Goal: Book appointment/travel/reservation

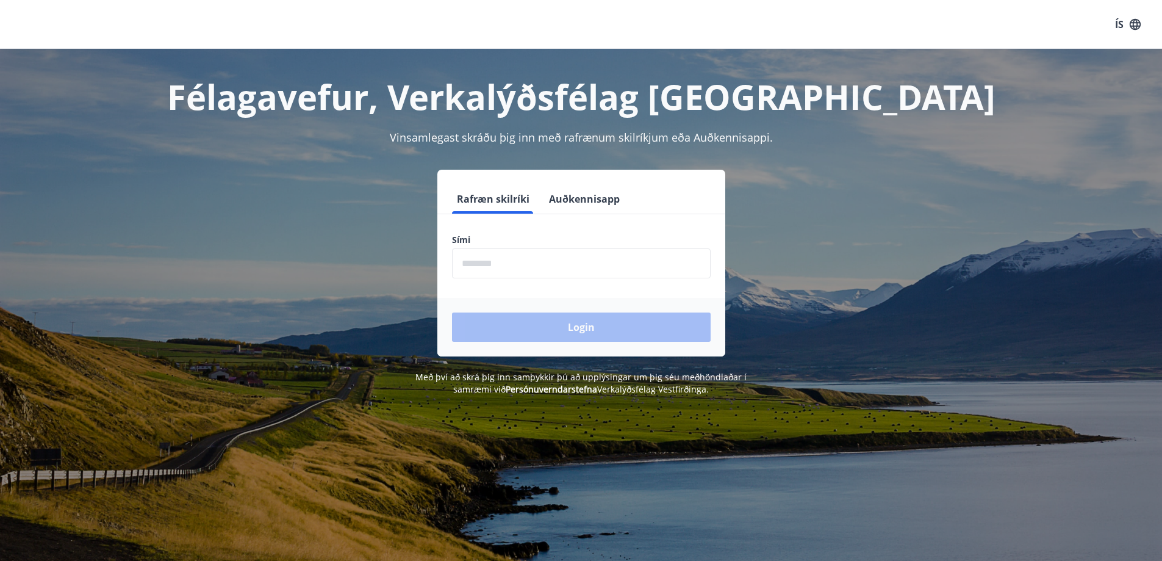
click at [540, 260] on input "phone" at bounding box center [581, 263] width 259 height 30
type input "********"
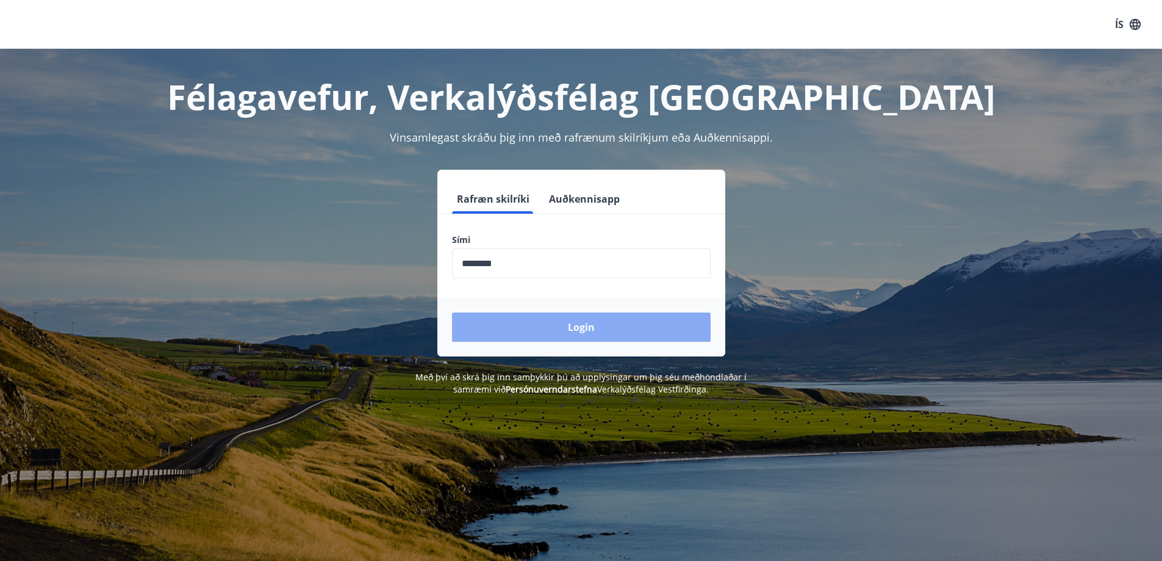
click at [536, 326] on button "Login" at bounding box center [581, 326] width 259 height 29
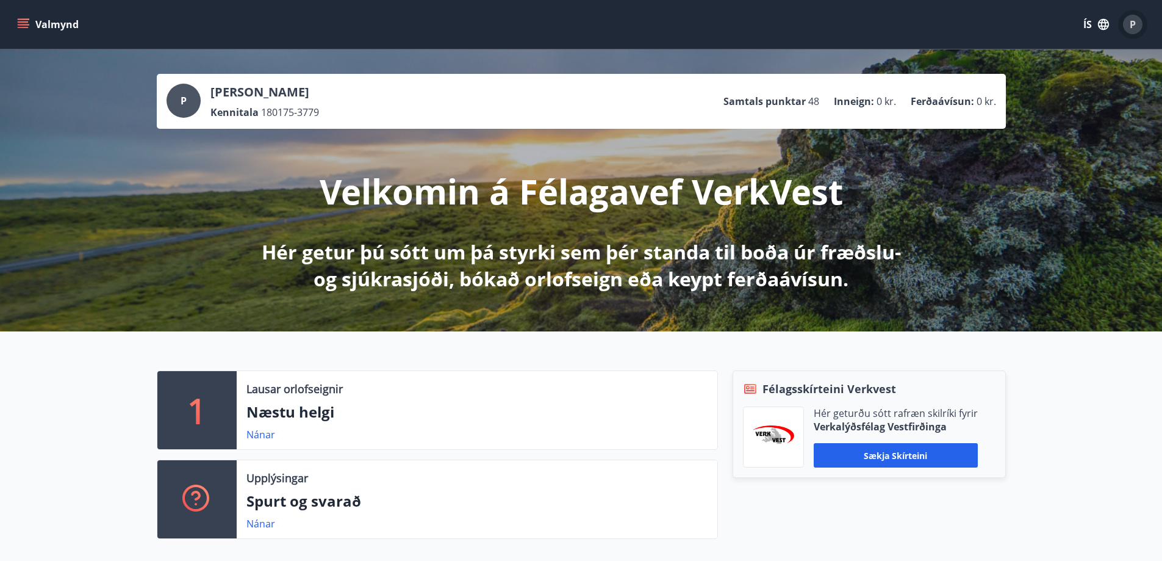
click at [1134, 25] on span "P" at bounding box center [1133, 24] width 6 height 13
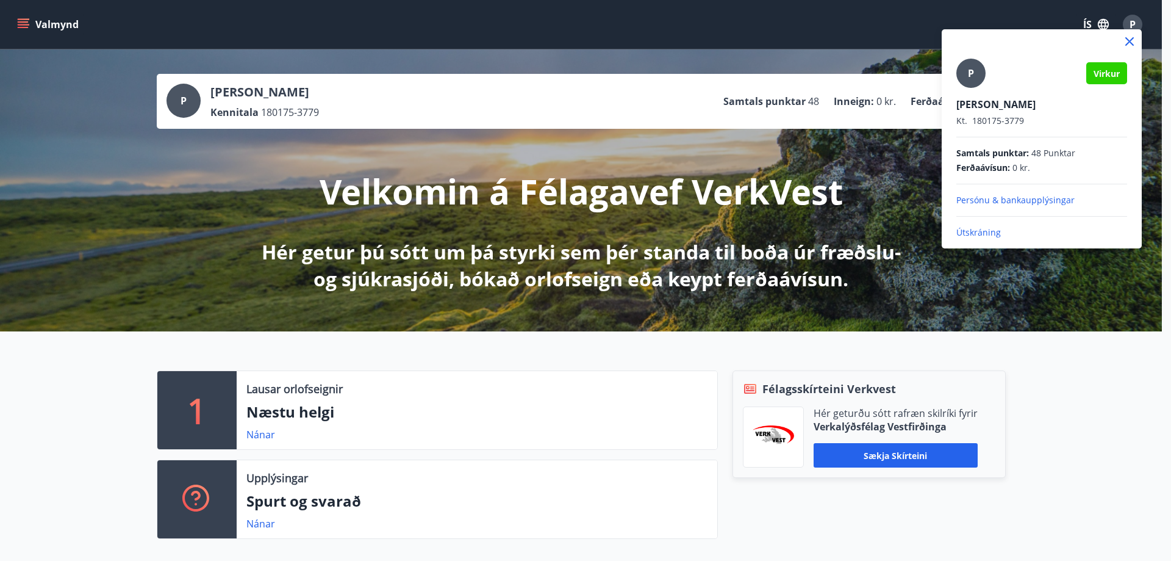
click at [1134, 25] on div at bounding box center [585, 280] width 1171 height 561
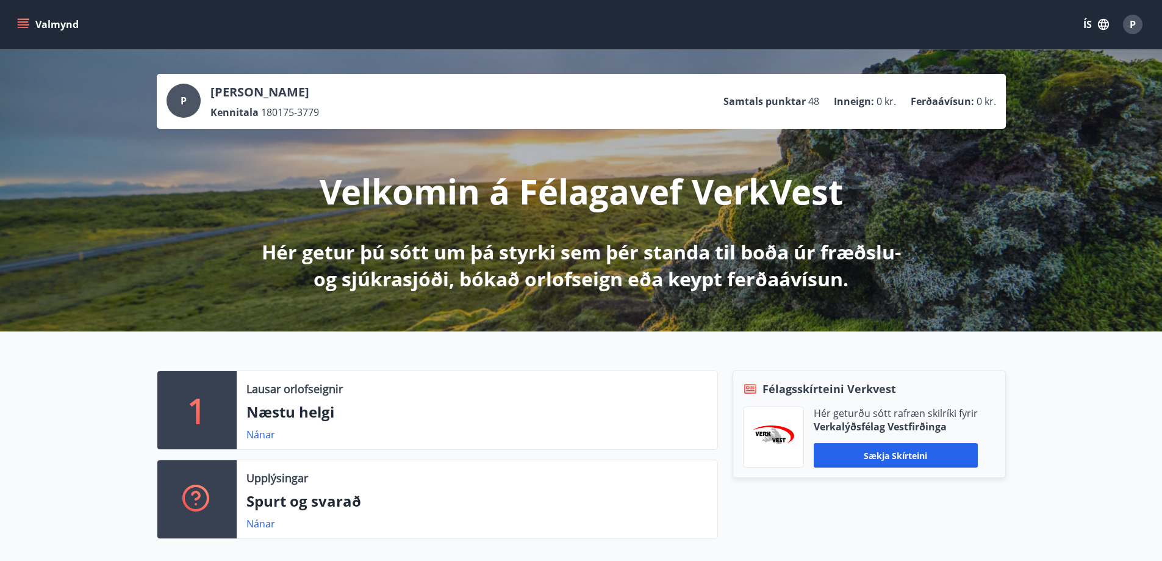
click at [37, 18] on button "Valmynd" at bounding box center [49, 24] width 69 height 22
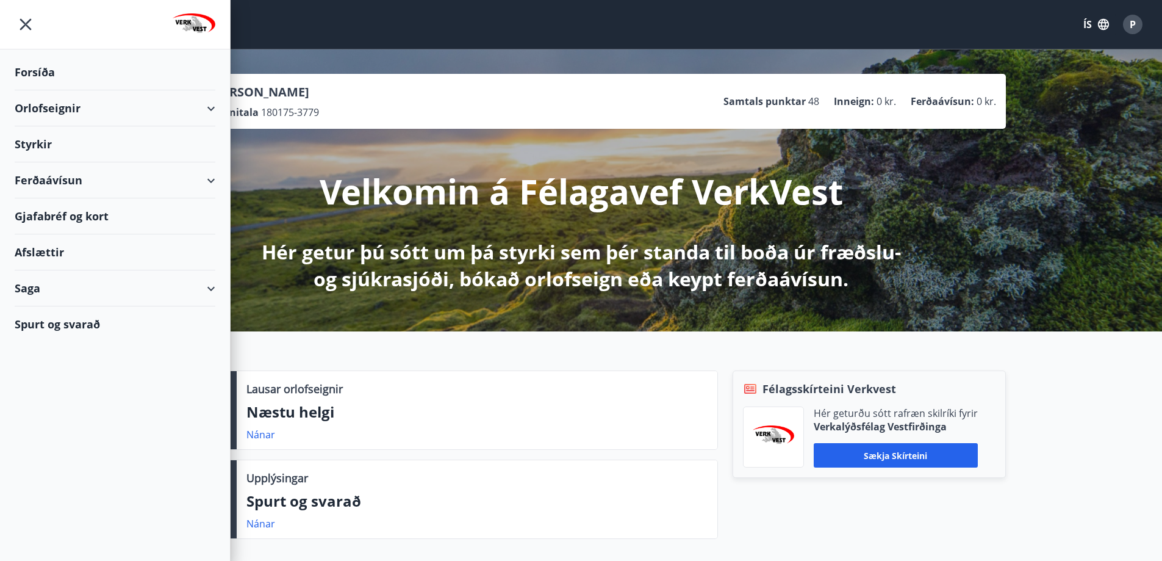
click at [53, 112] on div "Orlofseignir" at bounding box center [115, 108] width 201 height 36
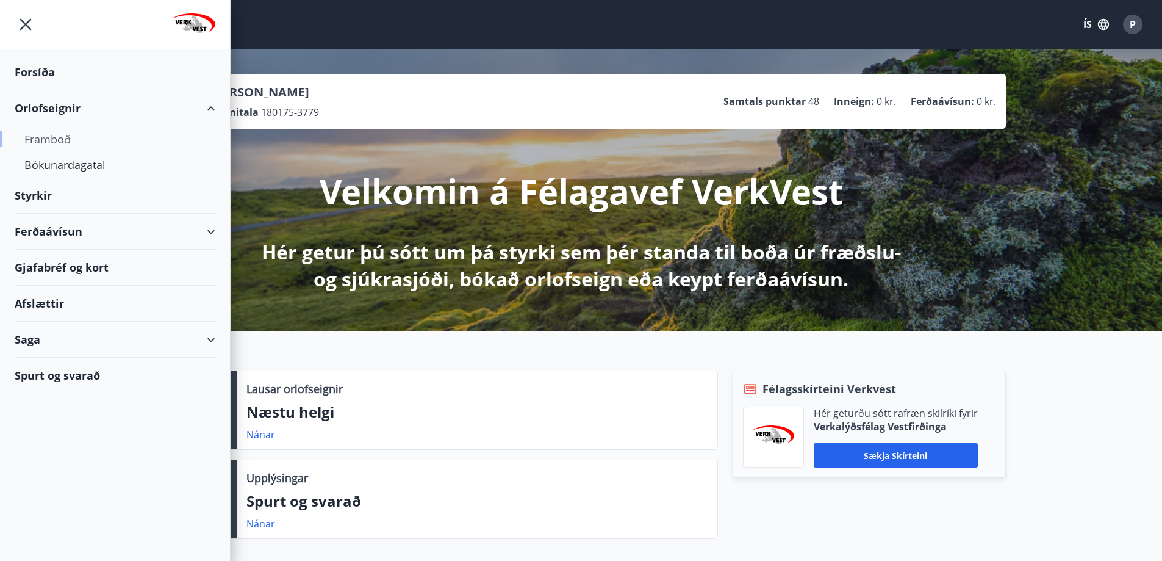
click at [54, 139] on div "Framboð" at bounding box center [114, 139] width 181 height 26
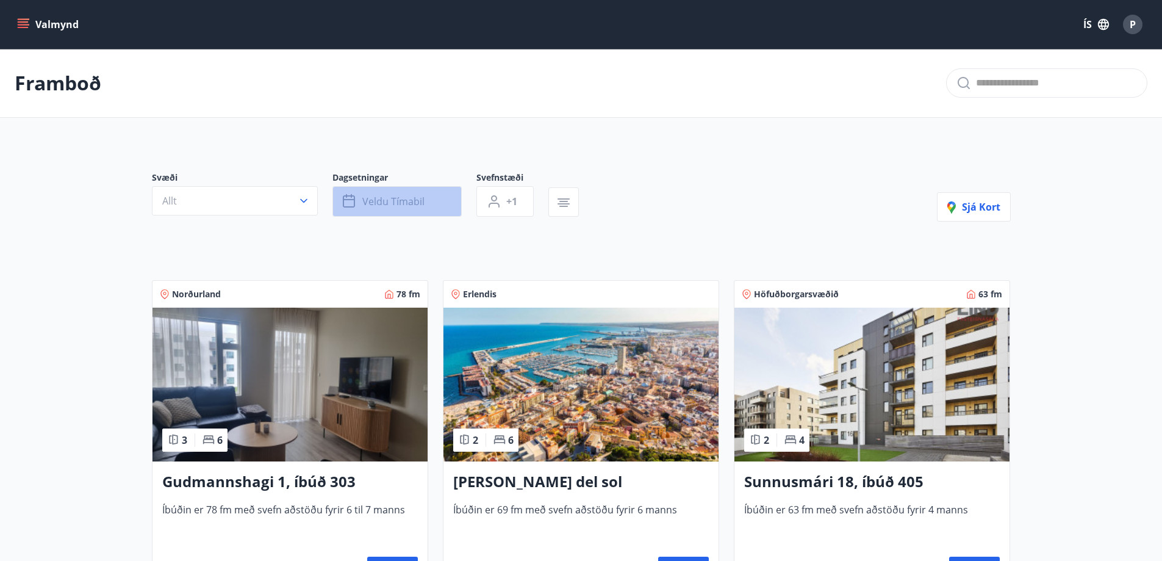
click at [417, 200] on span "Veldu tímabil" at bounding box center [393, 201] width 62 height 13
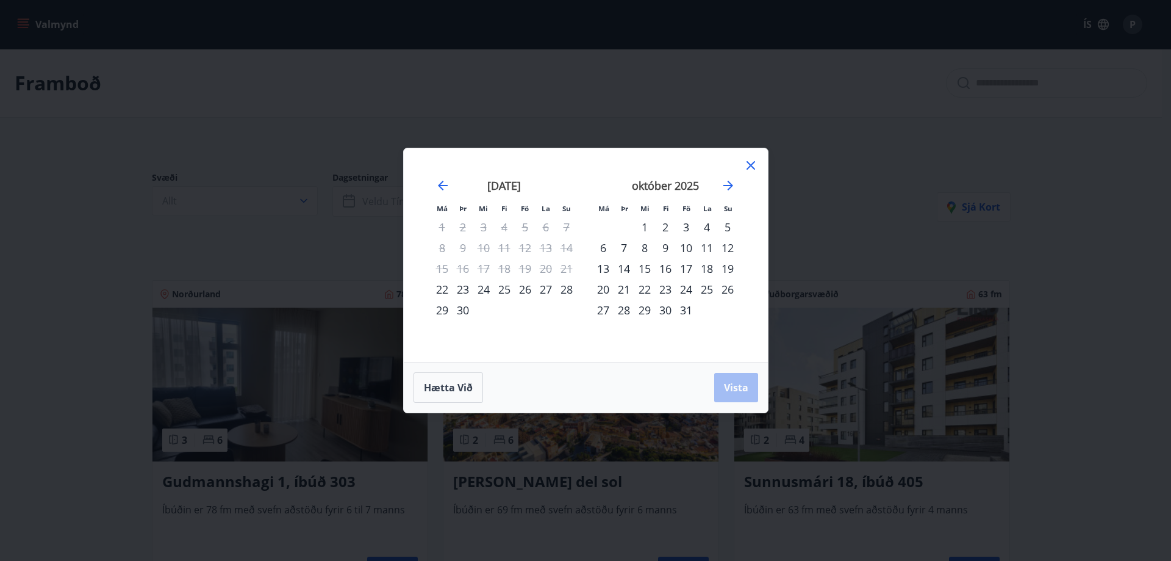
click at [665, 246] on div "9" at bounding box center [665, 247] width 21 height 21
click at [683, 247] on div "10" at bounding box center [686, 247] width 21 height 21
click at [704, 248] on div "11" at bounding box center [707, 247] width 21 height 21
click at [726, 244] on div "12" at bounding box center [727, 247] width 21 height 21
click at [662, 247] on div "9" at bounding box center [665, 247] width 21 height 21
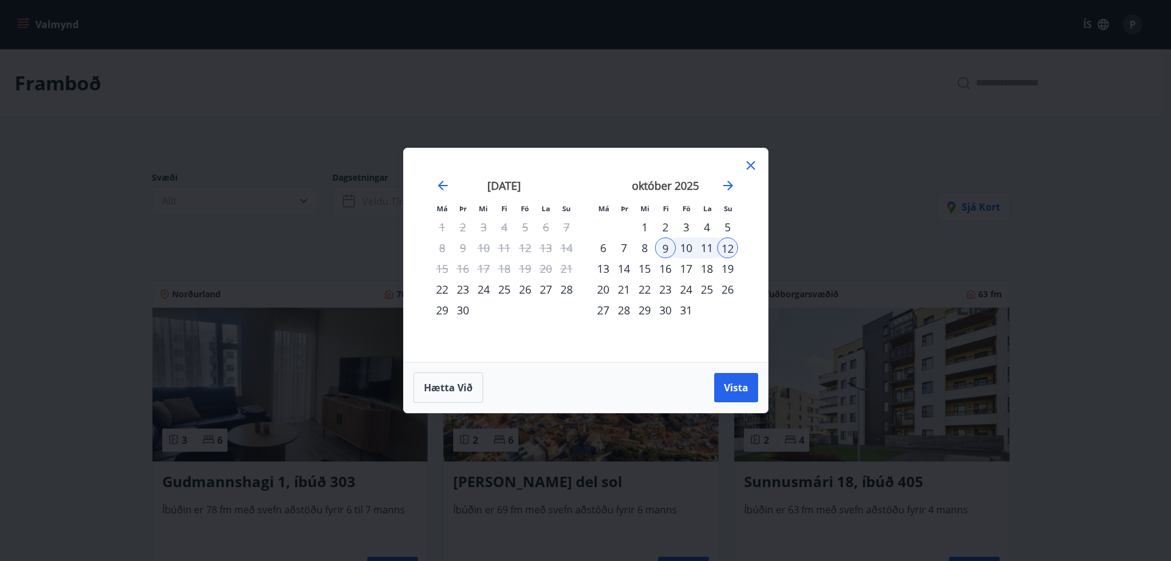
click at [703, 247] on div "11" at bounding box center [707, 247] width 21 height 21
click at [731, 381] on span "Vista" at bounding box center [736, 387] width 24 height 13
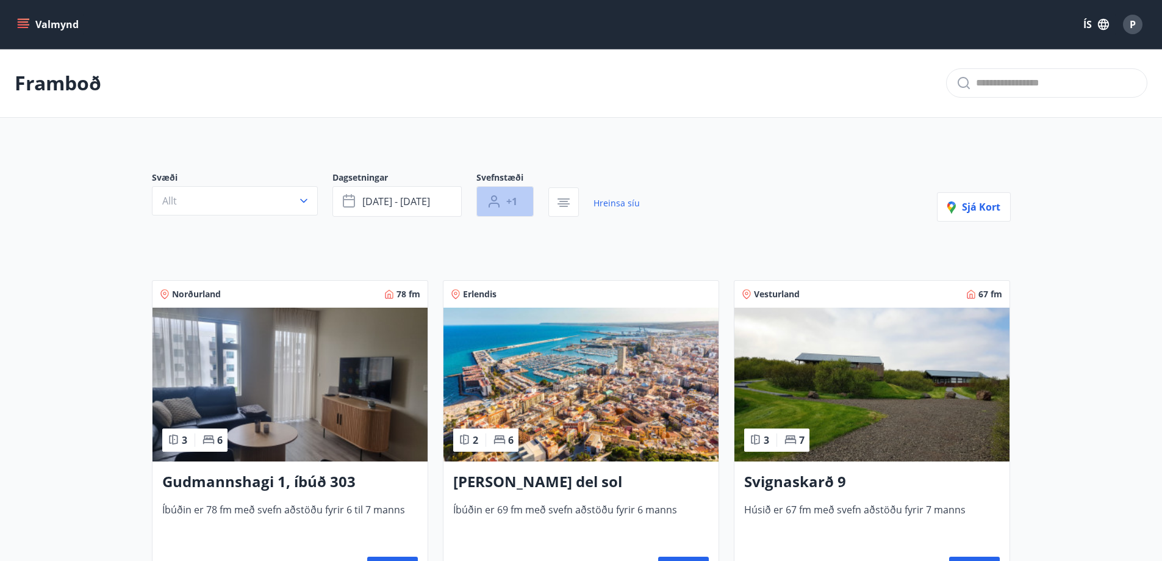
click at [510, 204] on span "+1" at bounding box center [511, 201] width 11 height 13
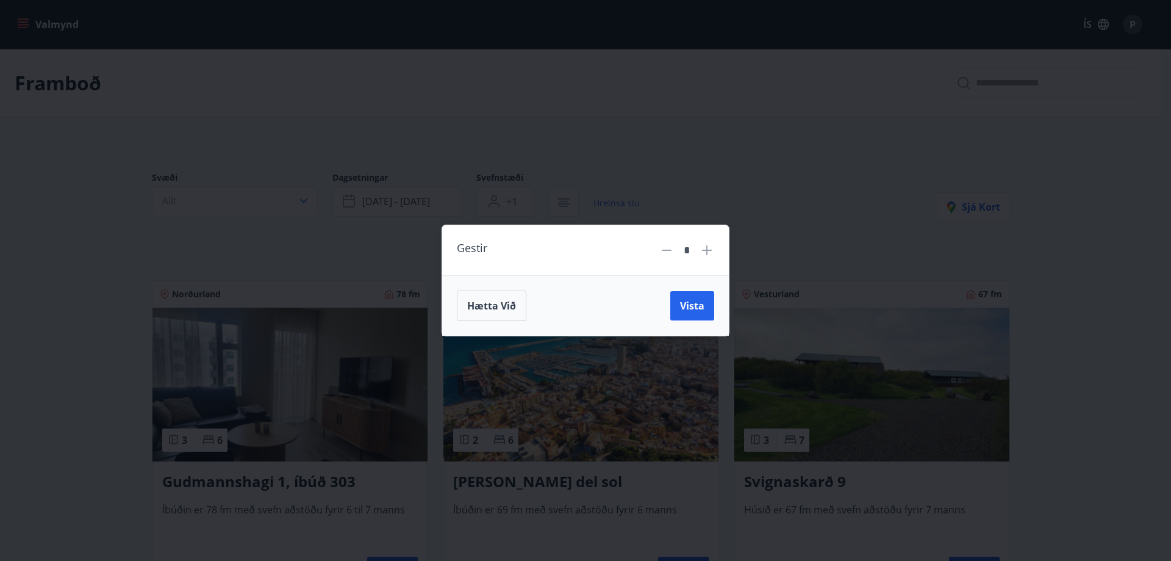
click at [706, 247] on icon at bounding box center [707, 250] width 15 height 15
type input "*"
click at [694, 312] on span "Vista" at bounding box center [692, 305] width 24 height 13
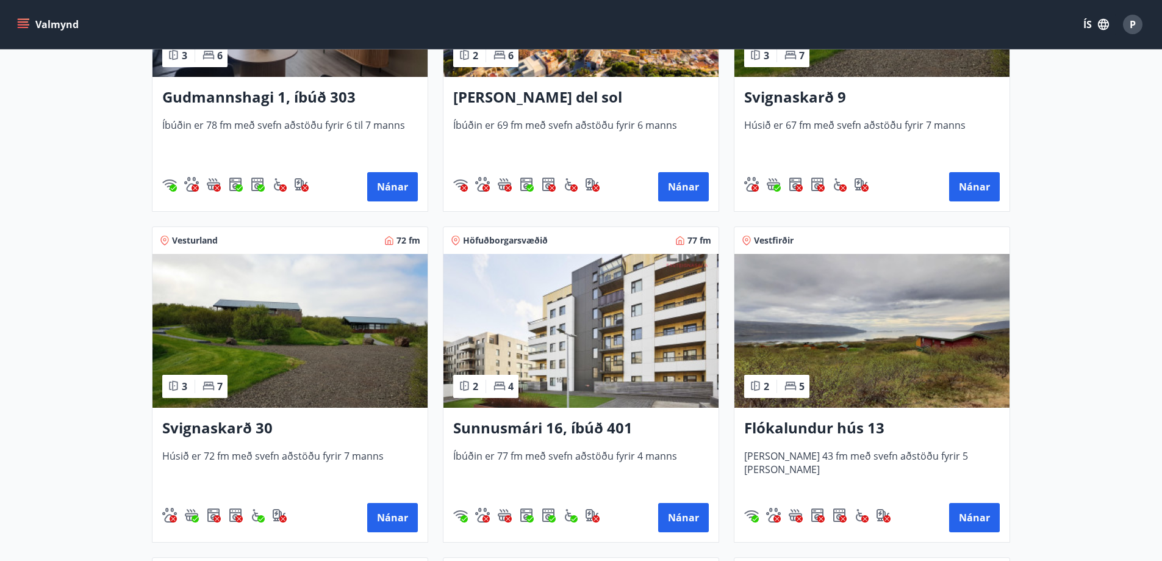
scroll to position [456, 0]
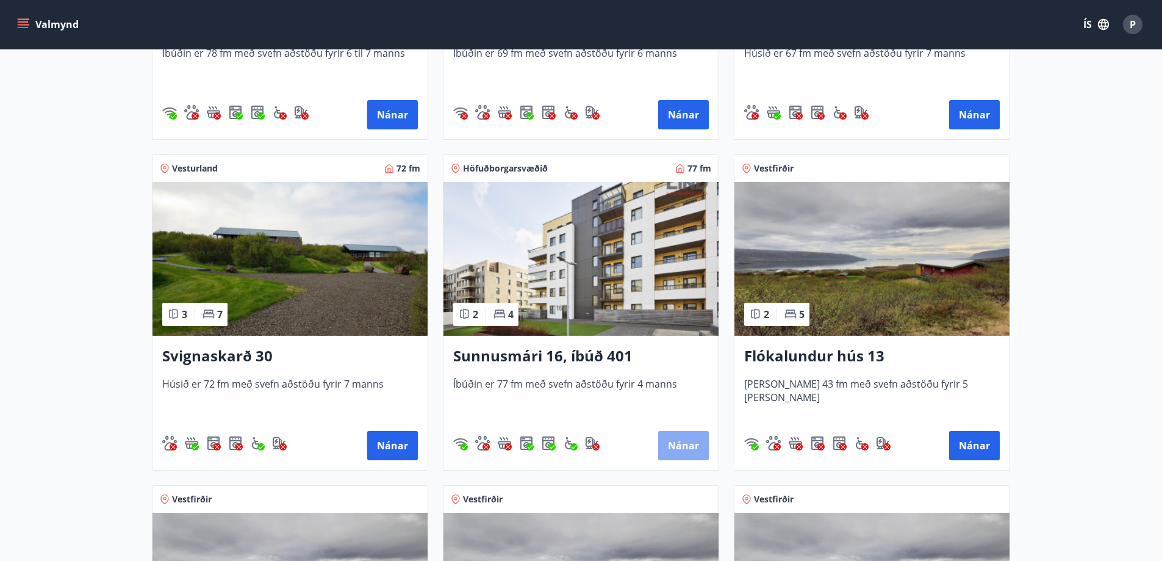
click at [678, 443] on button "Nánar" at bounding box center [683, 445] width 51 height 29
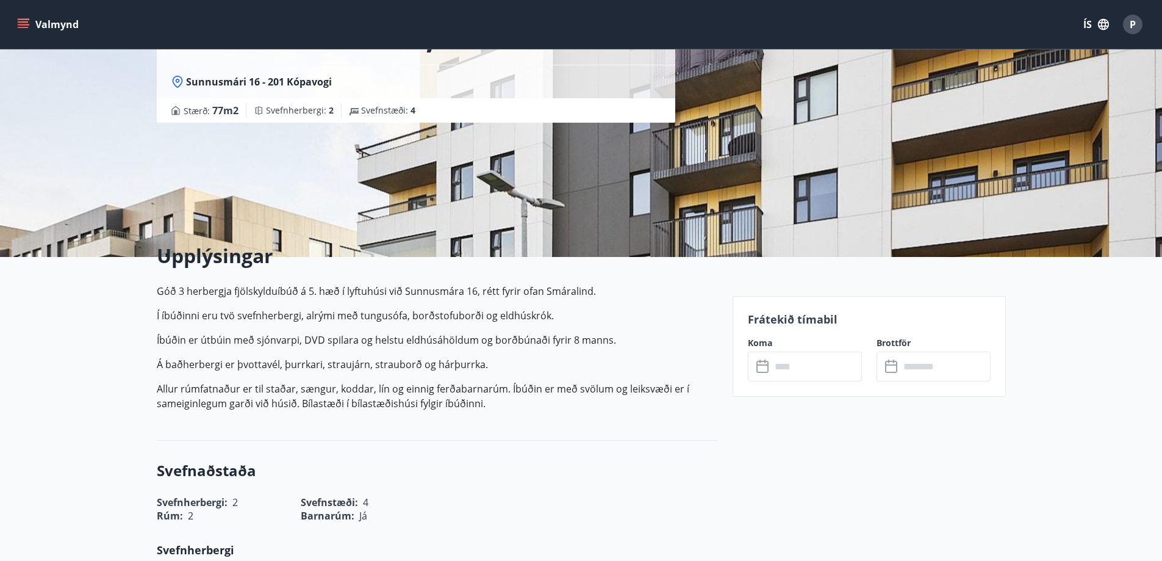
scroll to position [61, 0]
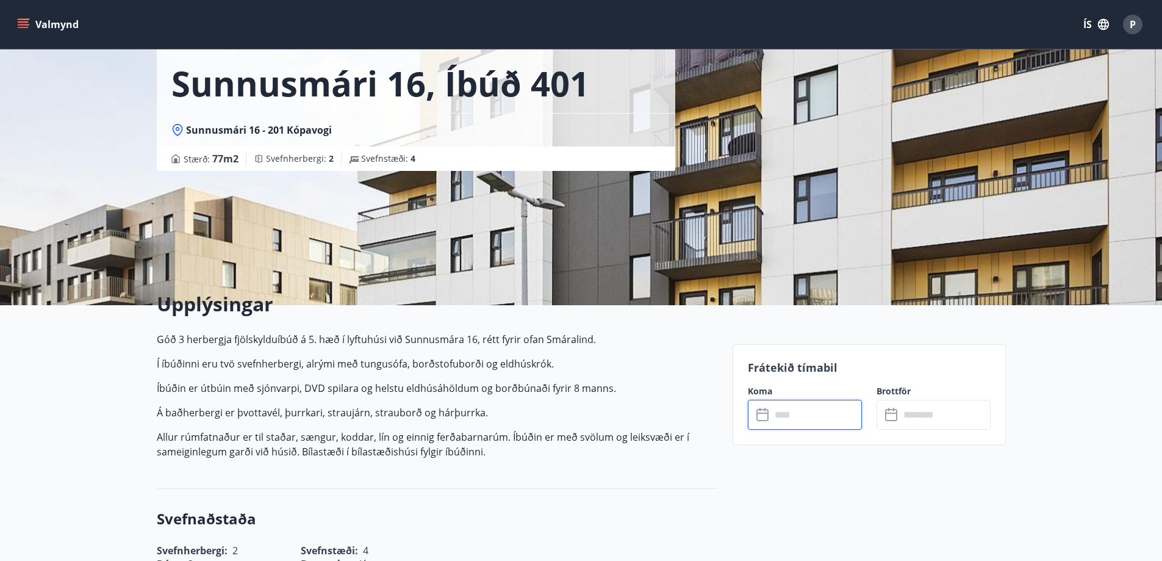
click at [794, 412] on input "text" at bounding box center [816, 415] width 91 height 30
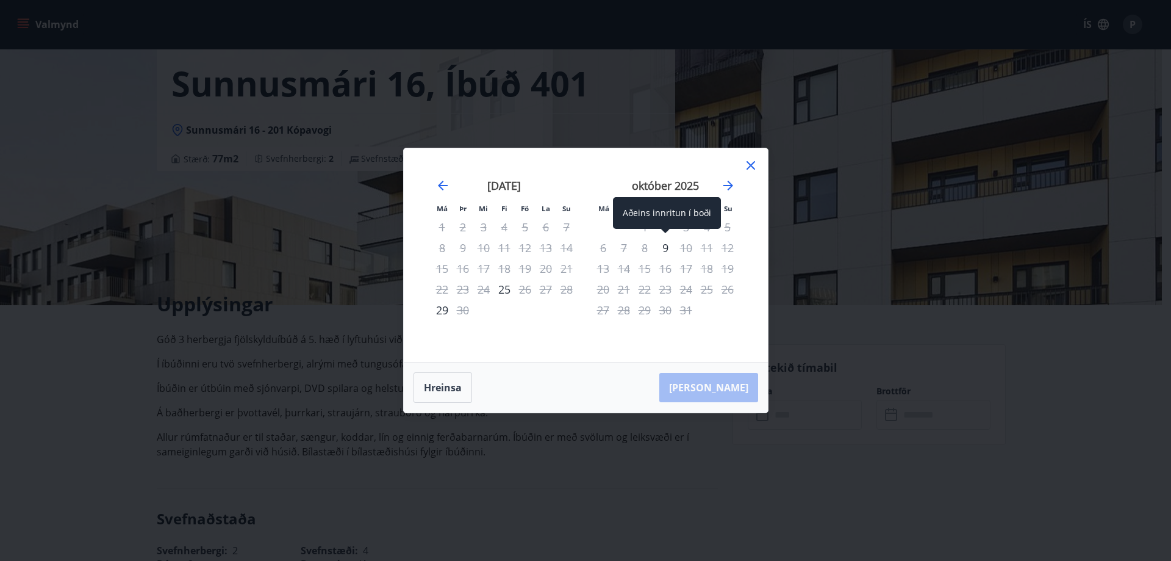
click at [664, 248] on div "9" at bounding box center [665, 247] width 21 height 21
click at [748, 149] on div "Má Þr Mi Fi Fö La Su Má Þr Mi Fi Fö La Su ágúst 2025 1 2 3 4 5 6 7 8 9 10 11 12…" at bounding box center [586, 254] width 364 height 213
click at [687, 248] on div "10" at bounding box center [686, 247] width 21 height 21
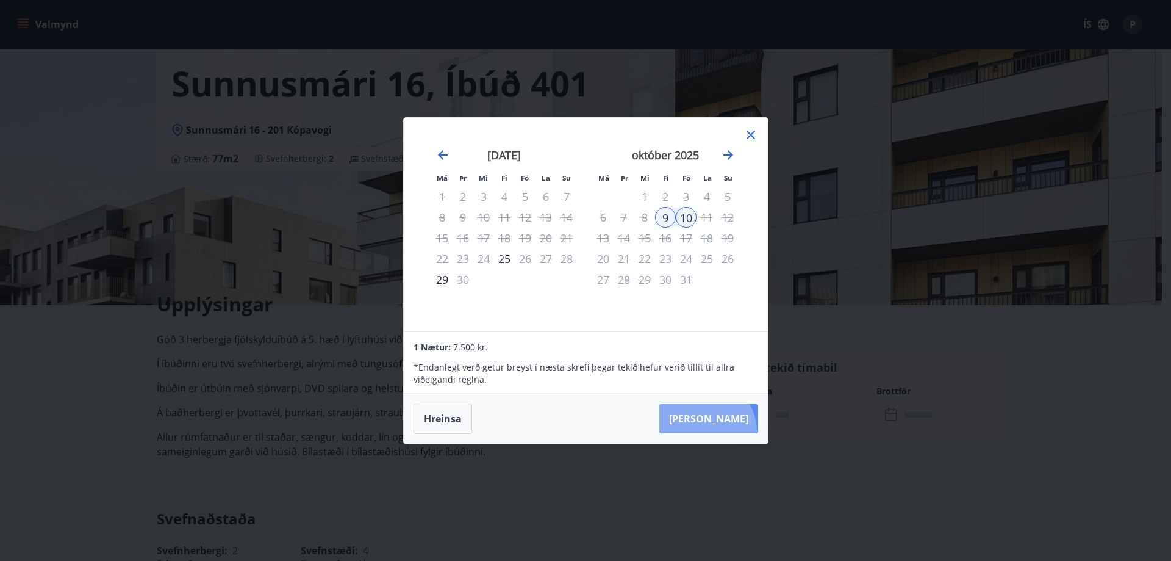
click at [742, 431] on button "Taka Frá" at bounding box center [708, 418] width 99 height 29
click at [448, 153] on icon "Move backward to switch to the previous month." at bounding box center [443, 155] width 15 height 15
click at [727, 157] on icon "Move forward to switch to the next month." at bounding box center [728, 155] width 15 height 15
click at [687, 281] on div "31" at bounding box center [686, 279] width 21 height 21
click at [740, 416] on button "Taka Frá" at bounding box center [708, 418] width 99 height 29
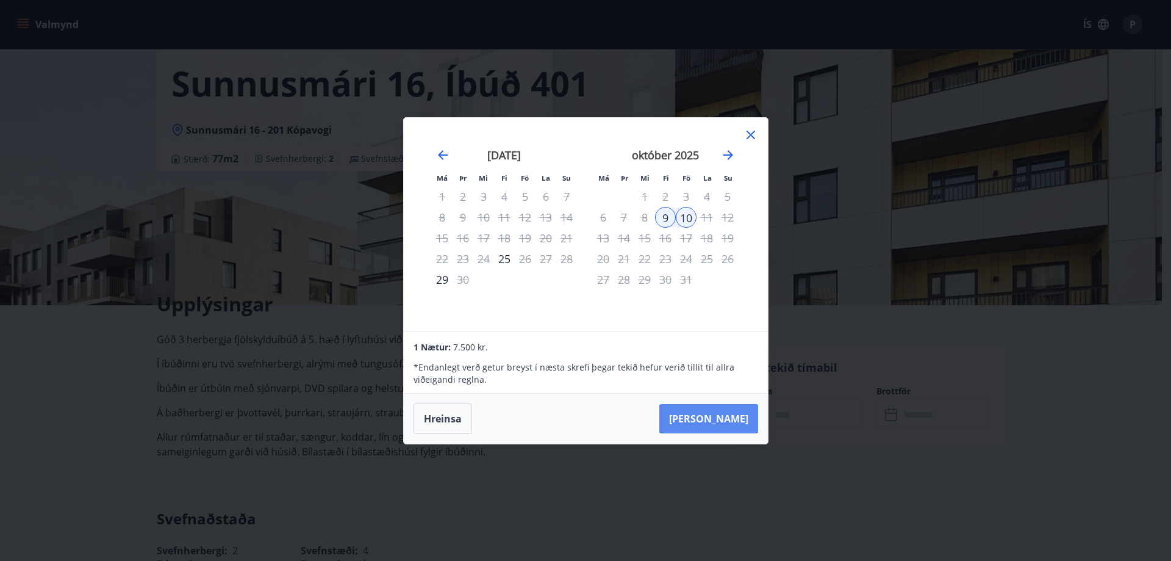
click at [725, 409] on button "Taka Frá" at bounding box center [708, 418] width 99 height 29
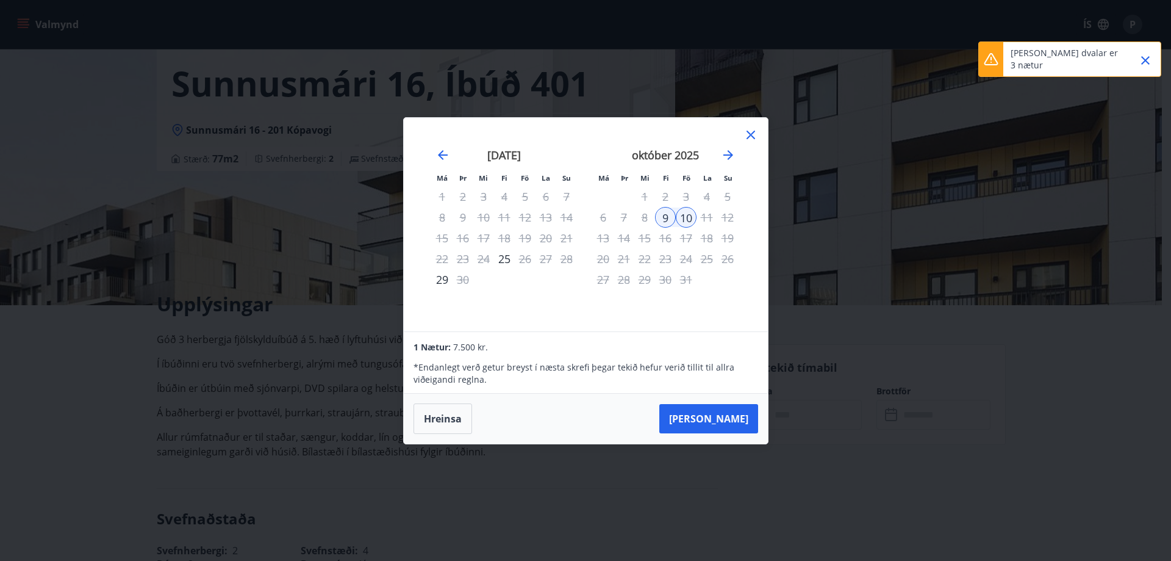
click at [746, 132] on icon at bounding box center [751, 134] width 15 height 15
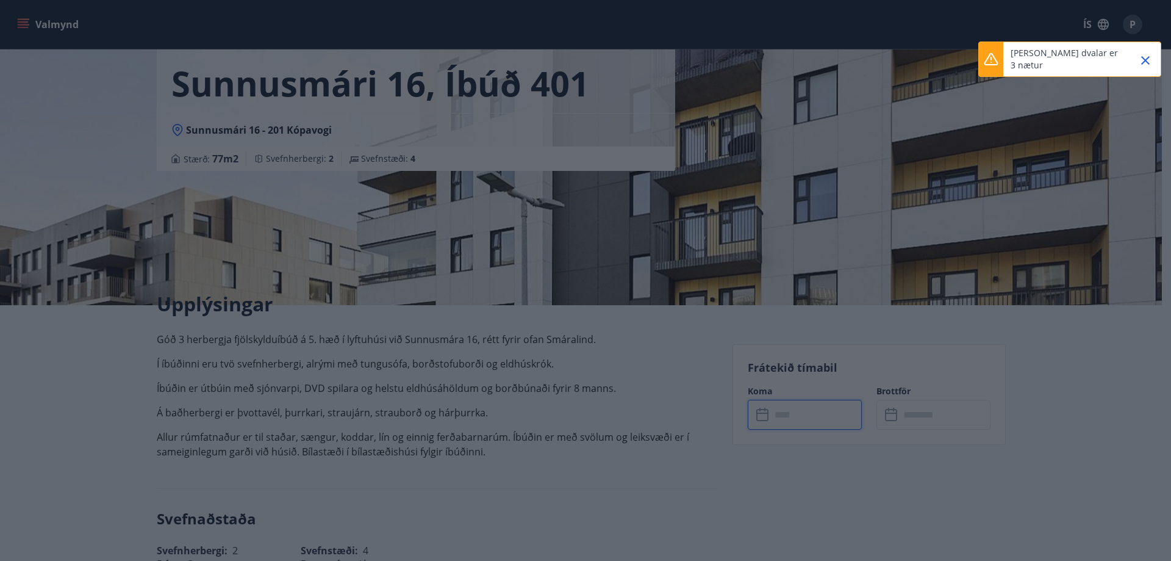
click at [750, 135] on div "Sunnusmári 16, íbúð 401 Sunnusmári 16 - 201 Kópavogi Stærð : 77 m2 Svefnherberg…" at bounding box center [581, 122] width 849 height 366
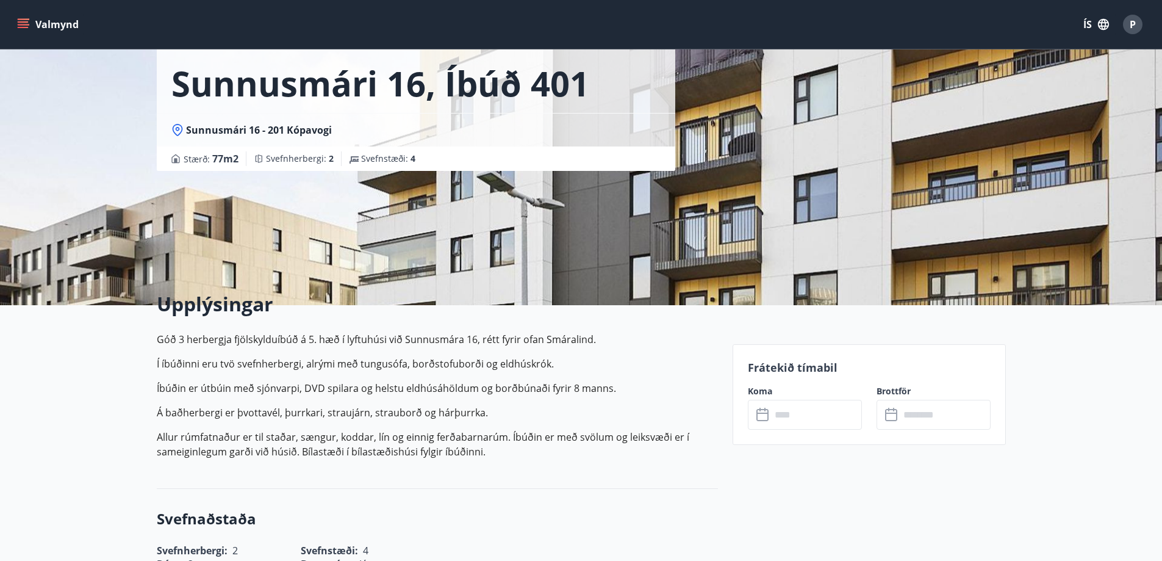
scroll to position [0, 0]
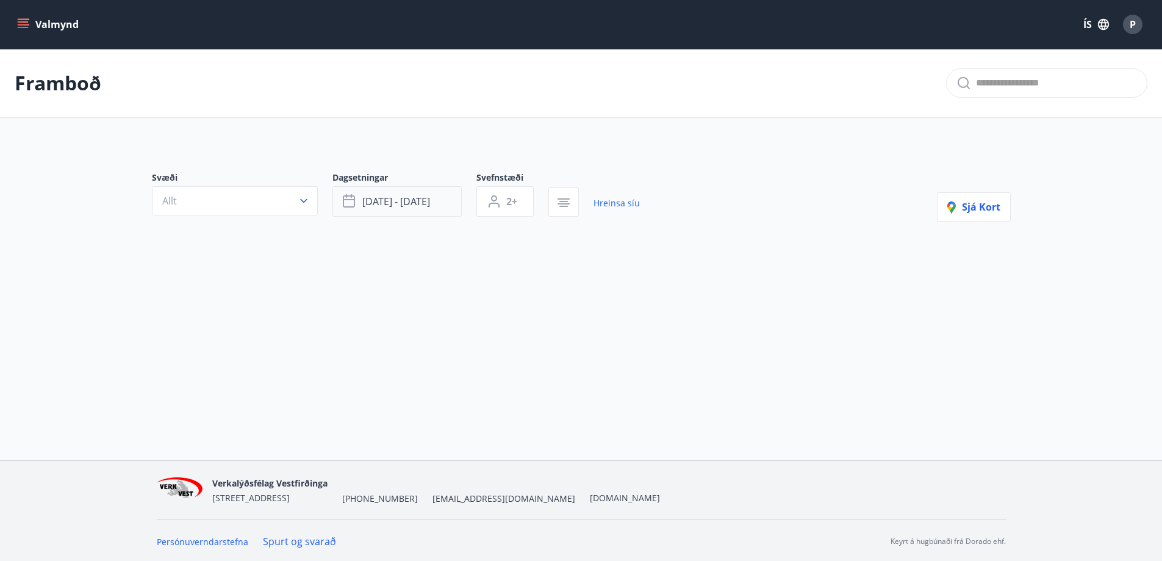
click at [417, 193] on button "okt 09 - okt 11" at bounding box center [396, 201] width 129 height 30
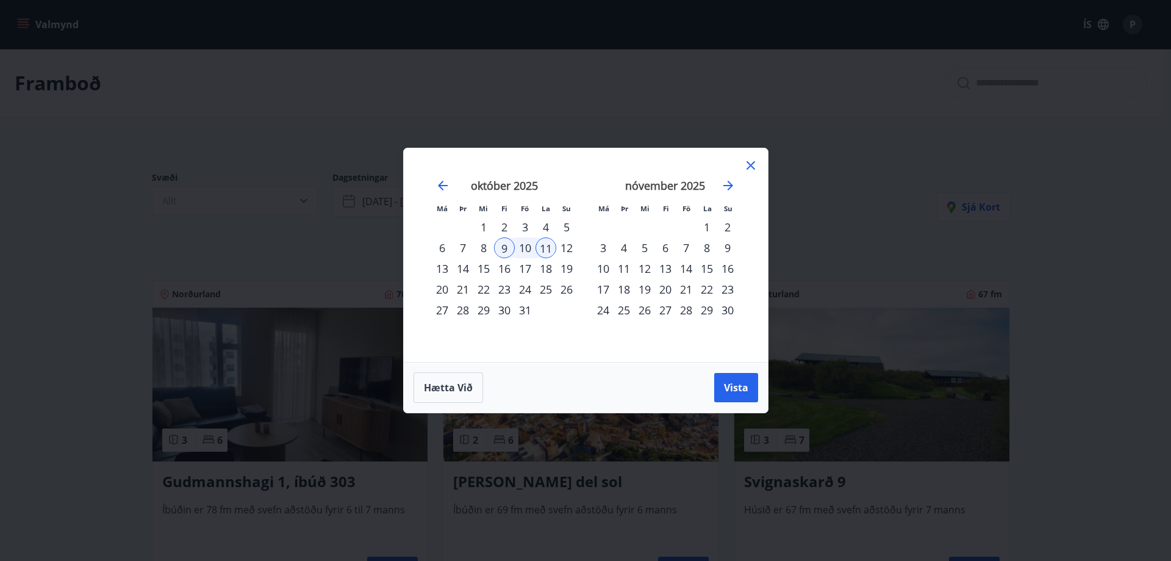
click at [522, 251] on div "10" at bounding box center [525, 247] width 21 height 21
click at [566, 249] on div "12" at bounding box center [566, 247] width 21 height 21
click at [731, 386] on span "Vista" at bounding box center [736, 387] width 24 height 13
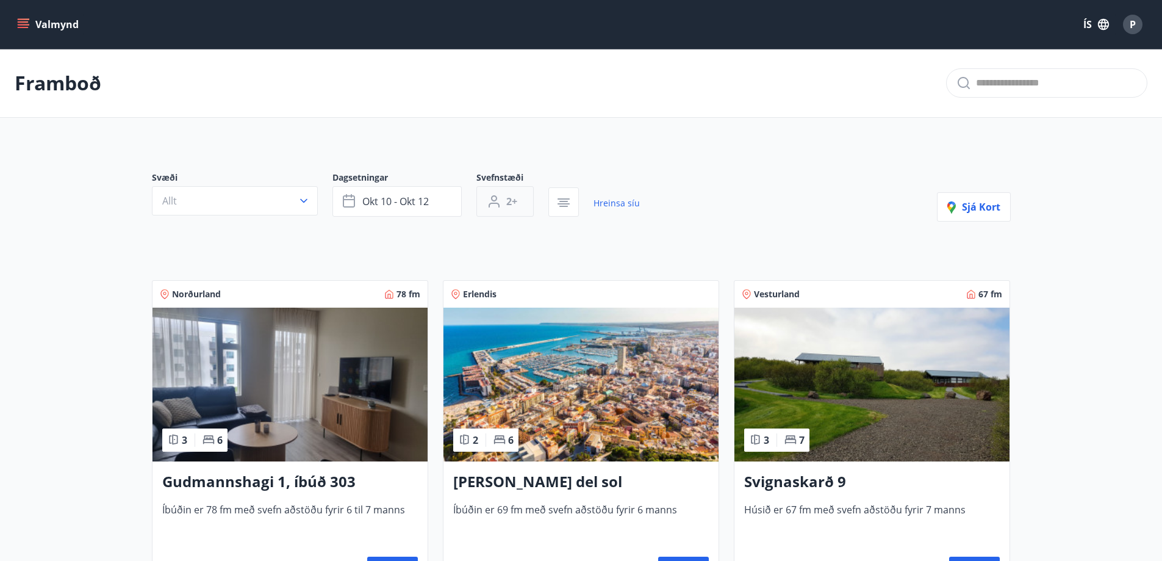
click at [514, 195] on span "2+" at bounding box center [511, 201] width 11 height 13
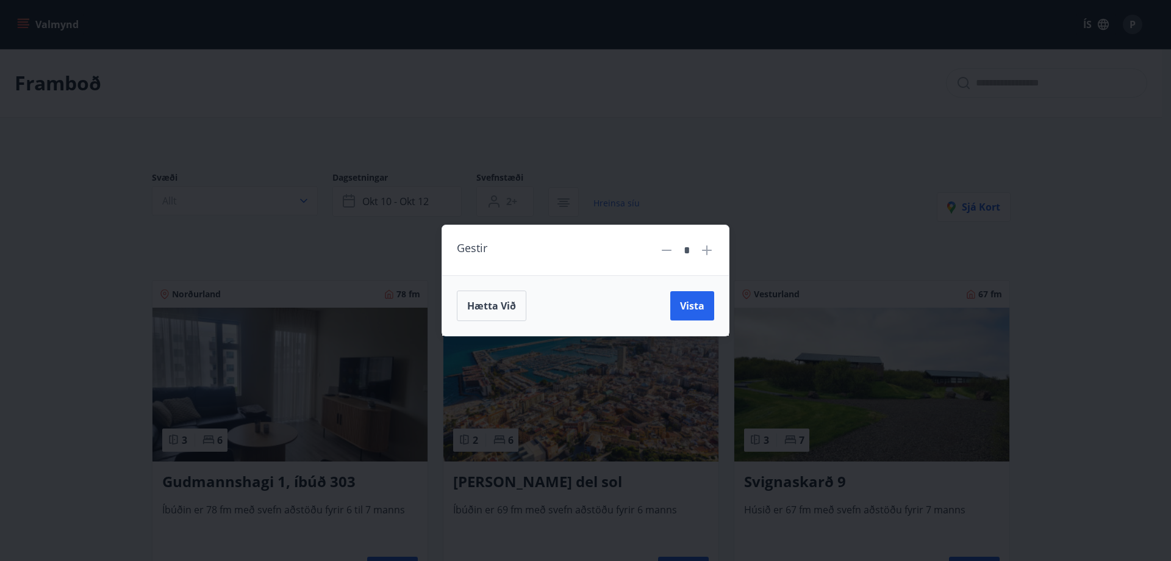
click at [708, 252] on icon at bounding box center [707, 250] width 10 height 10
click at [670, 253] on icon at bounding box center [666, 250] width 15 height 15
click at [668, 251] on icon at bounding box center [666, 250] width 15 height 15
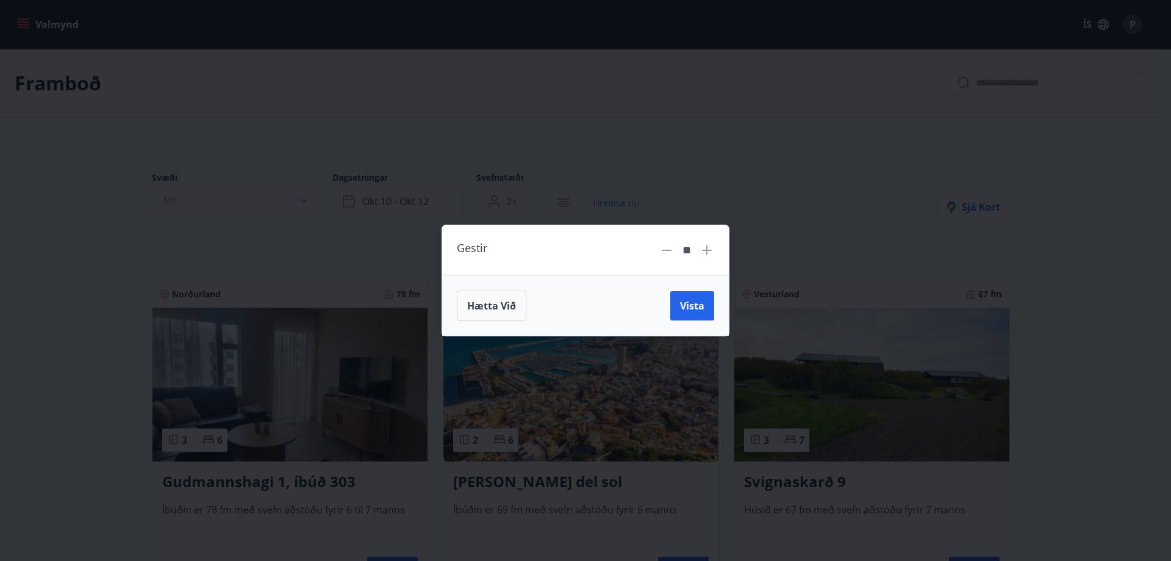
click at [668, 251] on icon at bounding box center [666, 250] width 15 height 15
click at [664, 251] on icon at bounding box center [666, 250] width 15 height 15
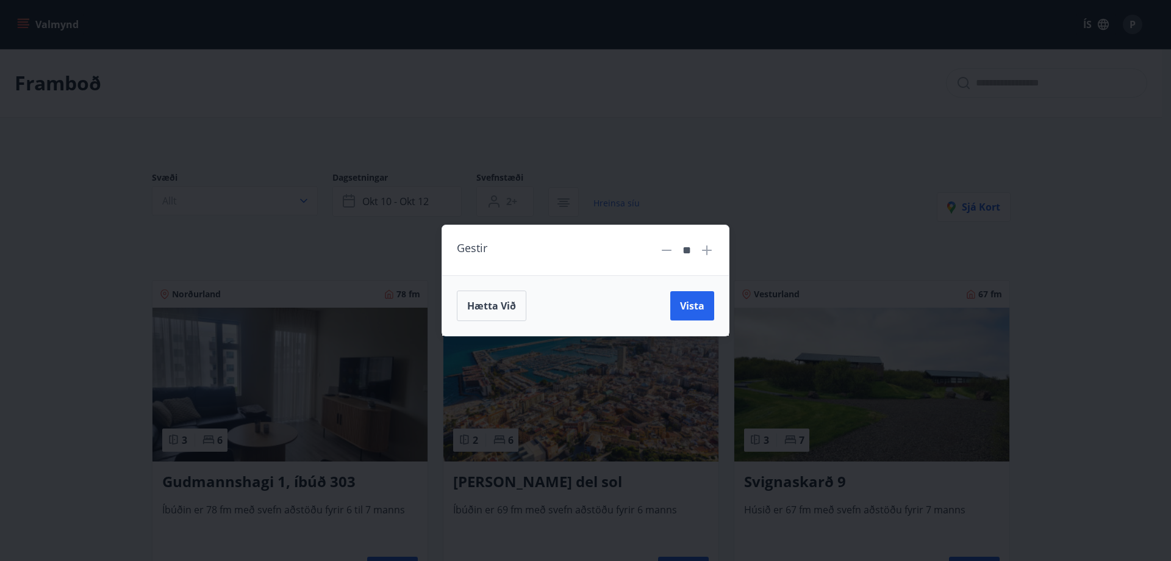
click at [664, 250] on icon at bounding box center [667, 249] width 10 height 1
click at [662, 250] on icon at bounding box center [667, 249] width 10 height 1
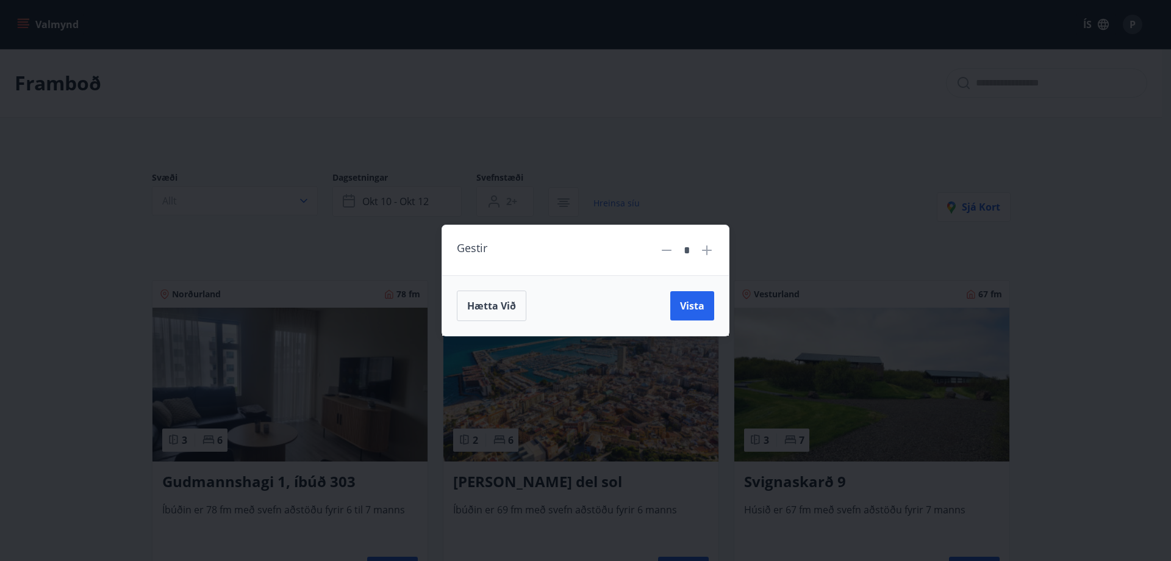
click at [662, 250] on icon at bounding box center [667, 249] width 10 height 1
click at [662, 249] on icon at bounding box center [666, 250] width 15 height 15
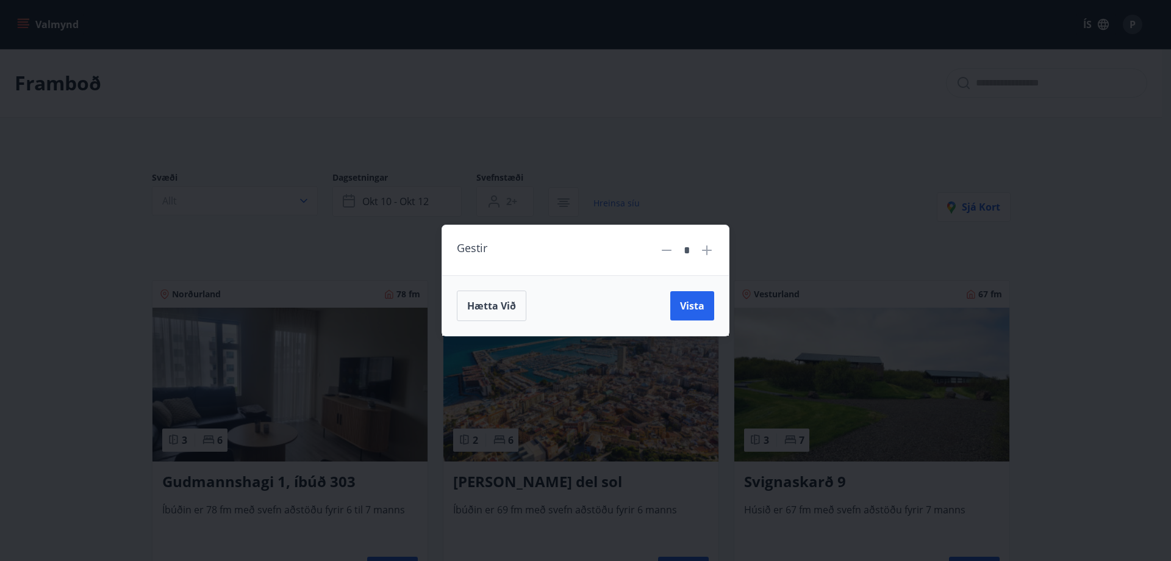
click at [662, 249] on icon at bounding box center [666, 250] width 15 height 15
click at [709, 250] on icon at bounding box center [707, 250] width 10 height 10
click at [694, 303] on span "Vista" at bounding box center [692, 305] width 24 height 13
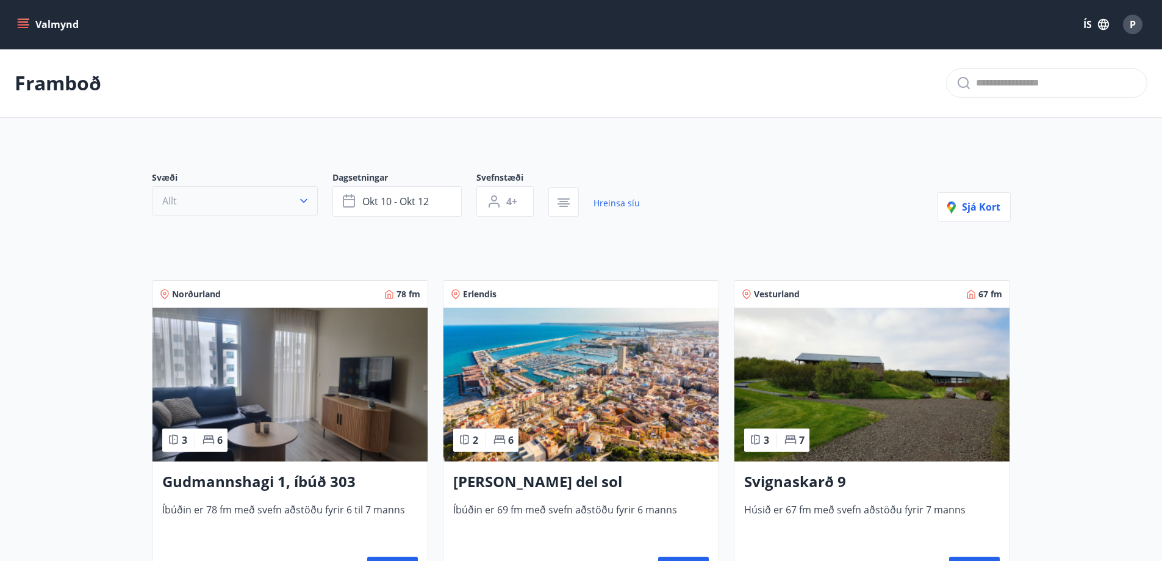
click at [307, 198] on icon "button" at bounding box center [304, 201] width 12 height 12
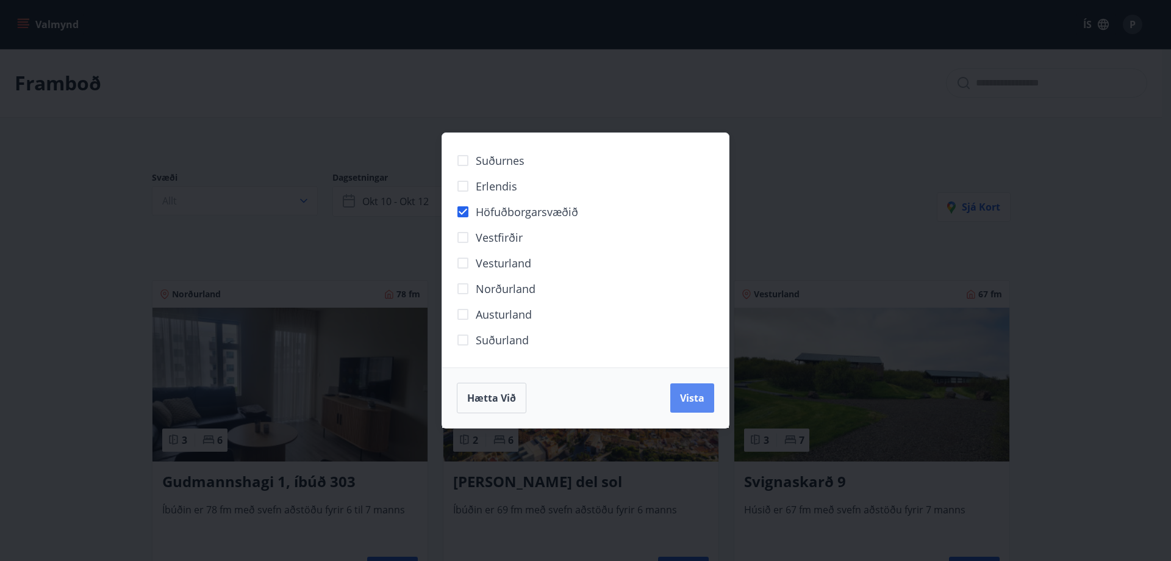
click at [691, 391] on span "Vista" at bounding box center [692, 397] width 24 height 13
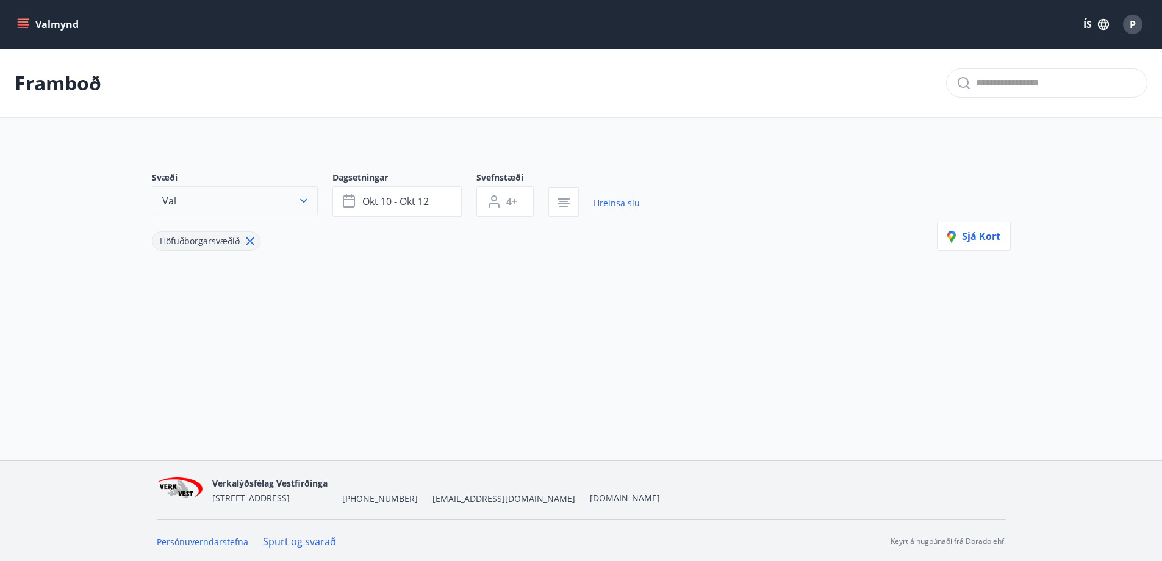
click at [306, 199] on icon "button" at bounding box center [304, 201] width 12 height 12
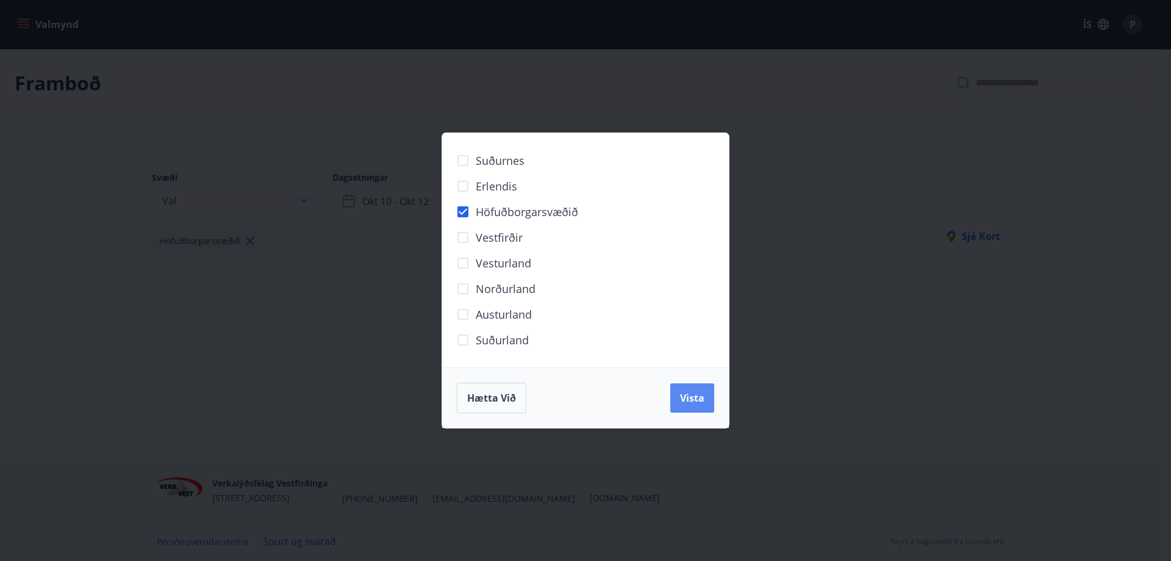
click at [702, 404] on button "Vista" at bounding box center [692, 397] width 44 height 29
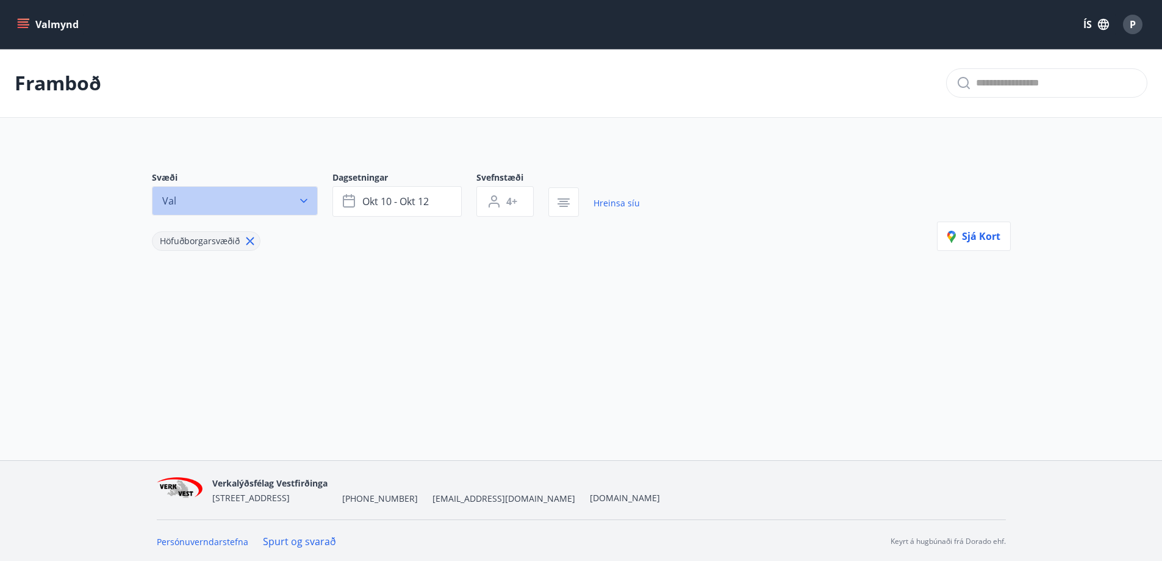
click at [301, 201] on icon "button" at bounding box center [304, 201] width 12 height 12
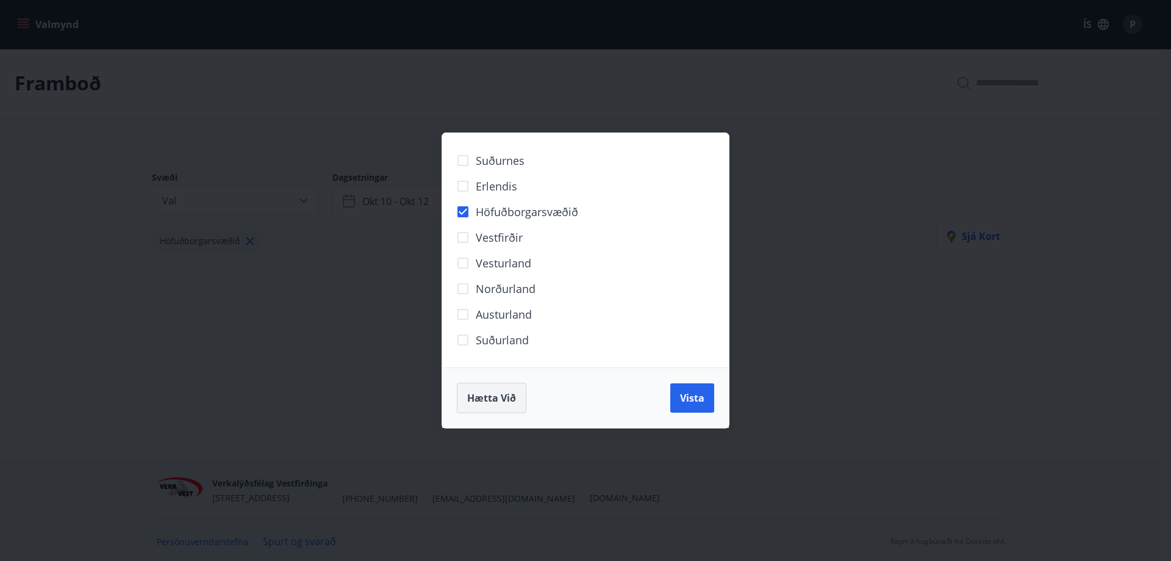
click at [490, 407] on button "Hætta við" at bounding box center [492, 397] width 70 height 30
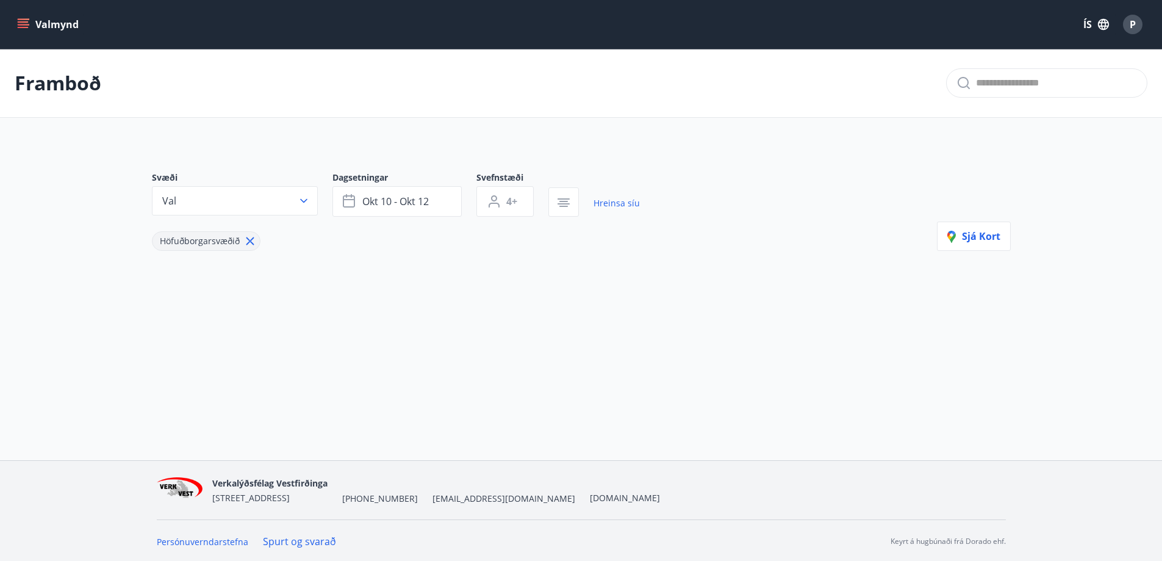
click at [27, 24] on icon "menu" at bounding box center [23, 24] width 12 height 12
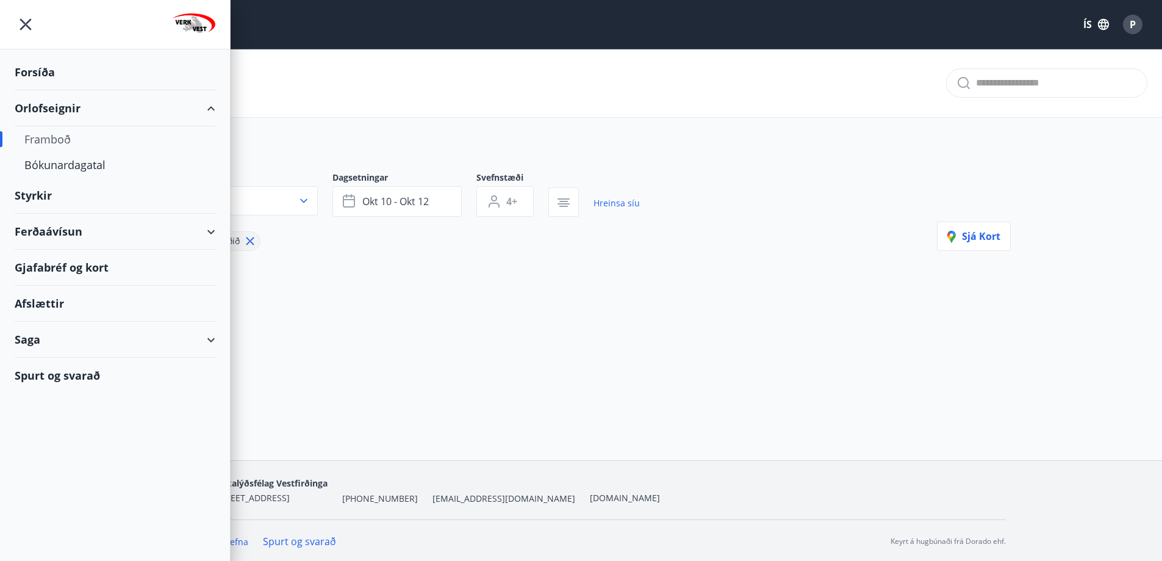
click at [52, 140] on div "Framboð" at bounding box center [114, 139] width 181 height 26
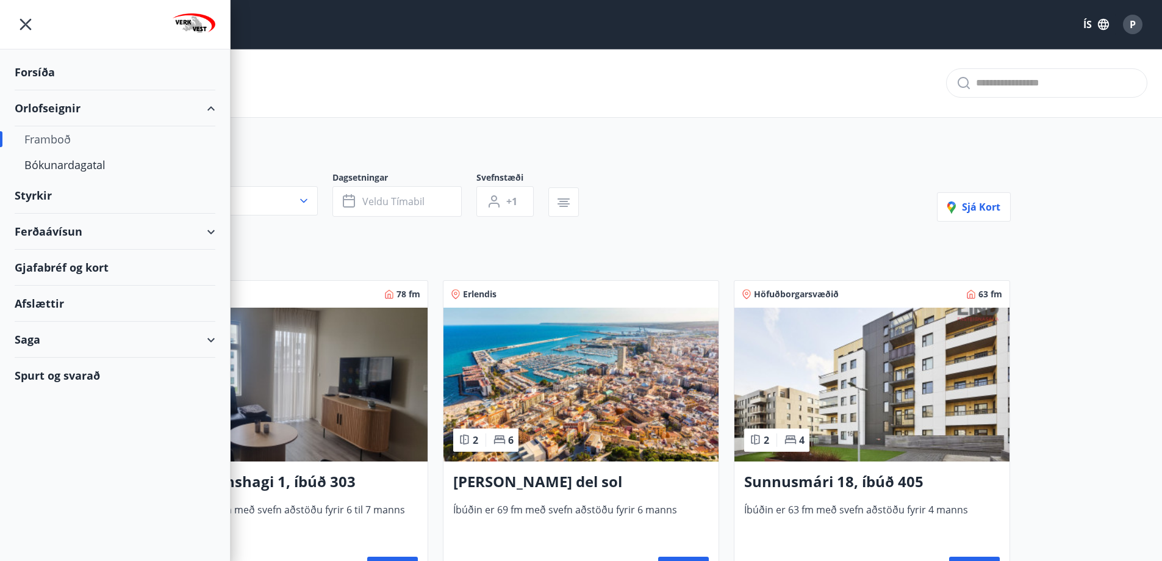
type input "*"
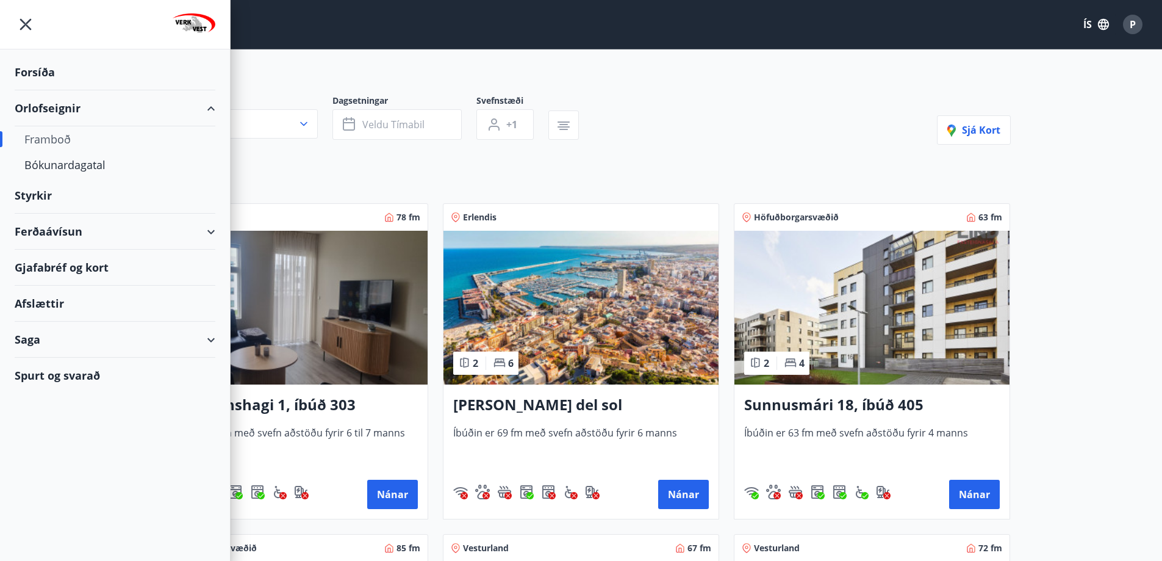
scroll to position [61, 0]
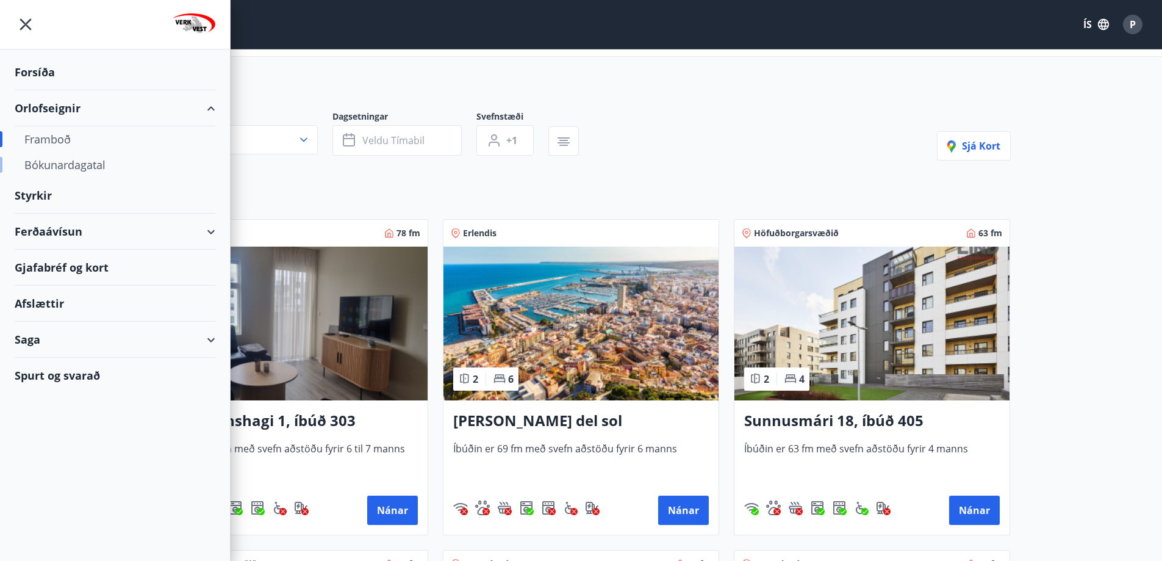
click at [82, 166] on div "Bókunardagatal" at bounding box center [114, 165] width 181 height 26
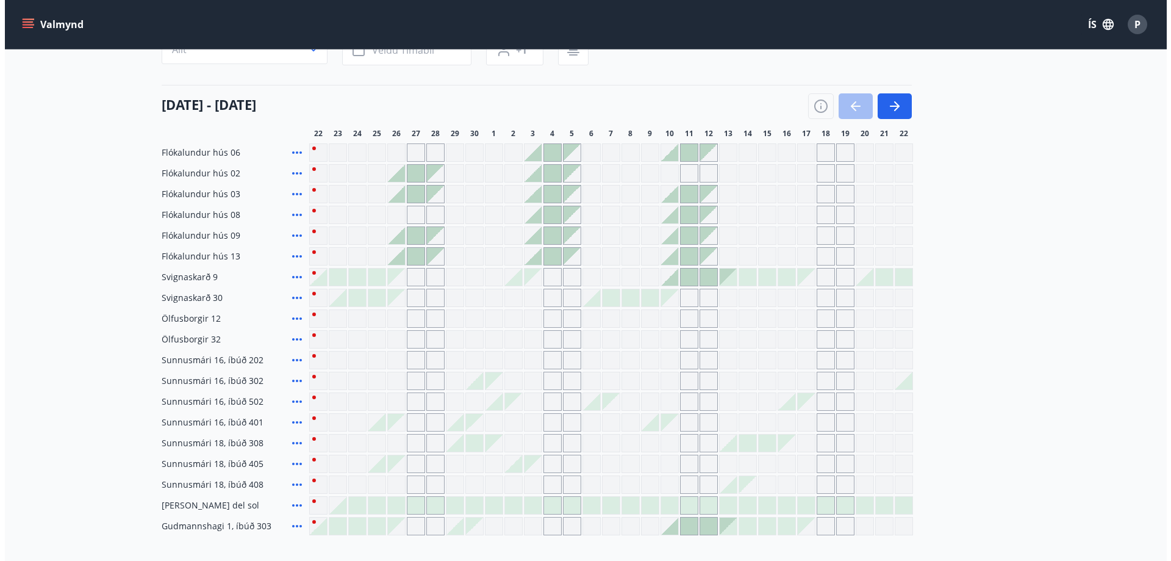
scroll to position [61, 0]
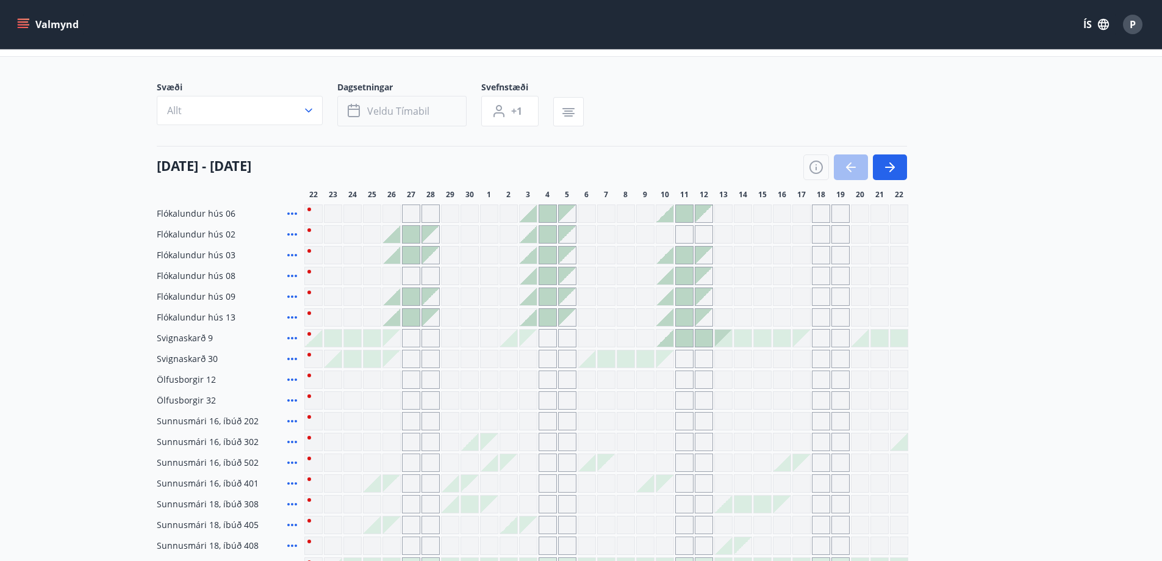
click at [425, 109] on span "Veldu tímabil" at bounding box center [398, 110] width 62 height 13
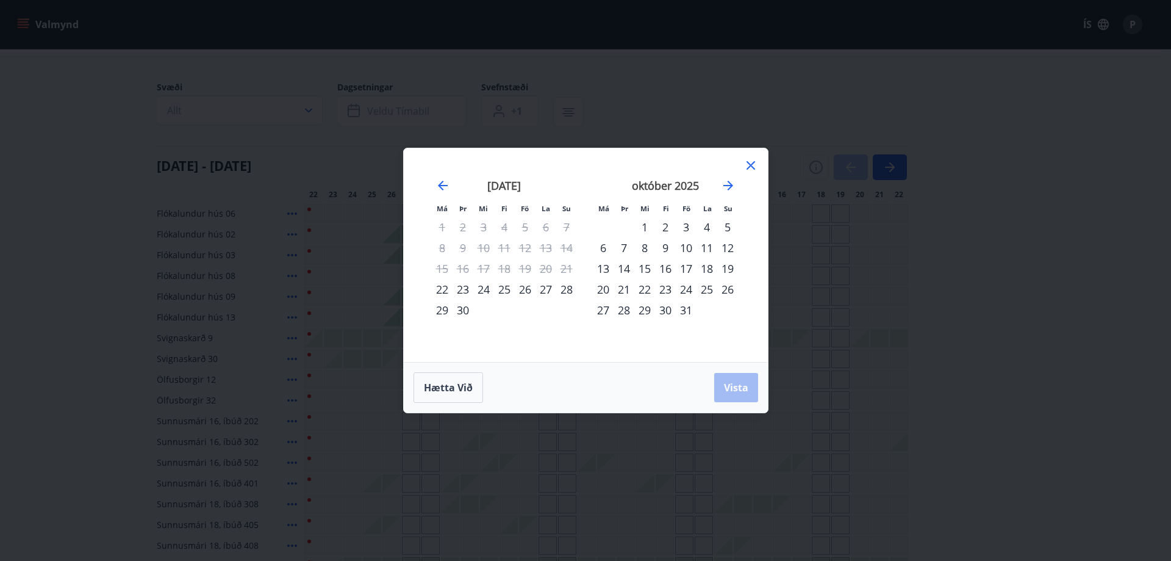
click at [685, 250] on div "10" at bounding box center [686, 247] width 21 height 21
click at [728, 248] on div "12" at bounding box center [727, 247] width 21 height 21
drag, startPoint x: 741, startPoint y: 393, endPoint x: 572, endPoint y: 380, distance: 170.1
click at [742, 393] on span "Vista" at bounding box center [736, 387] width 24 height 13
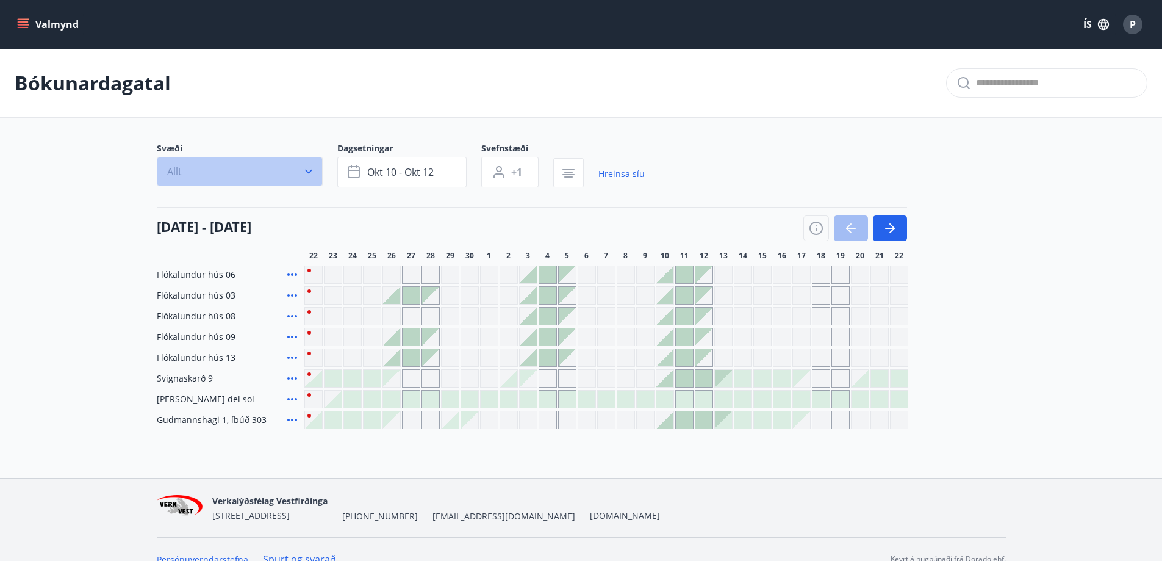
click at [308, 168] on icon "button" at bounding box center [309, 171] width 12 height 12
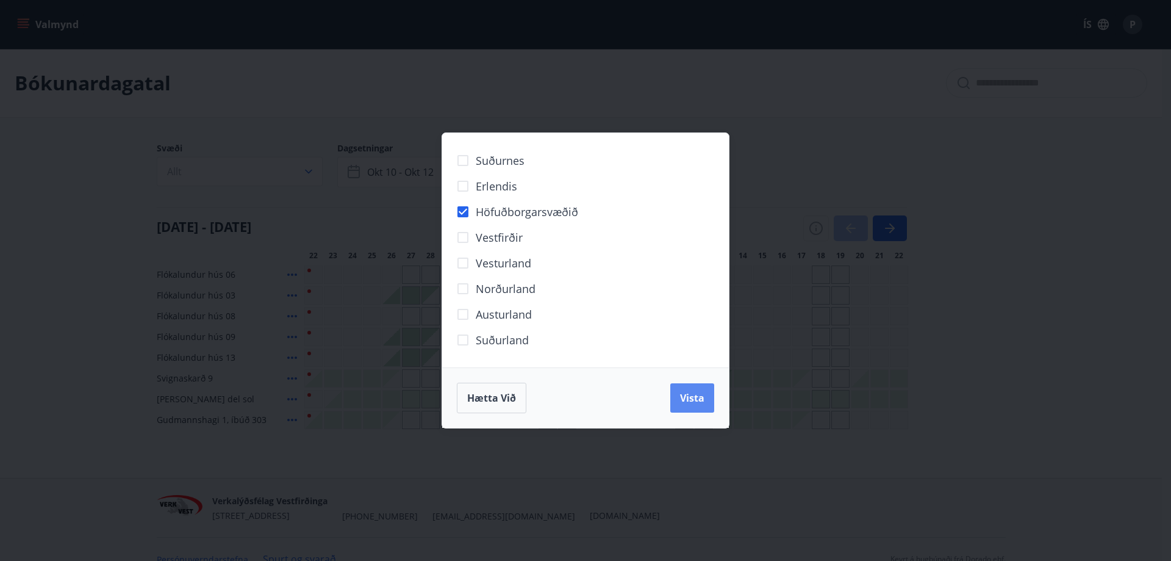
click at [692, 392] on span "Vista" at bounding box center [692, 397] width 24 height 13
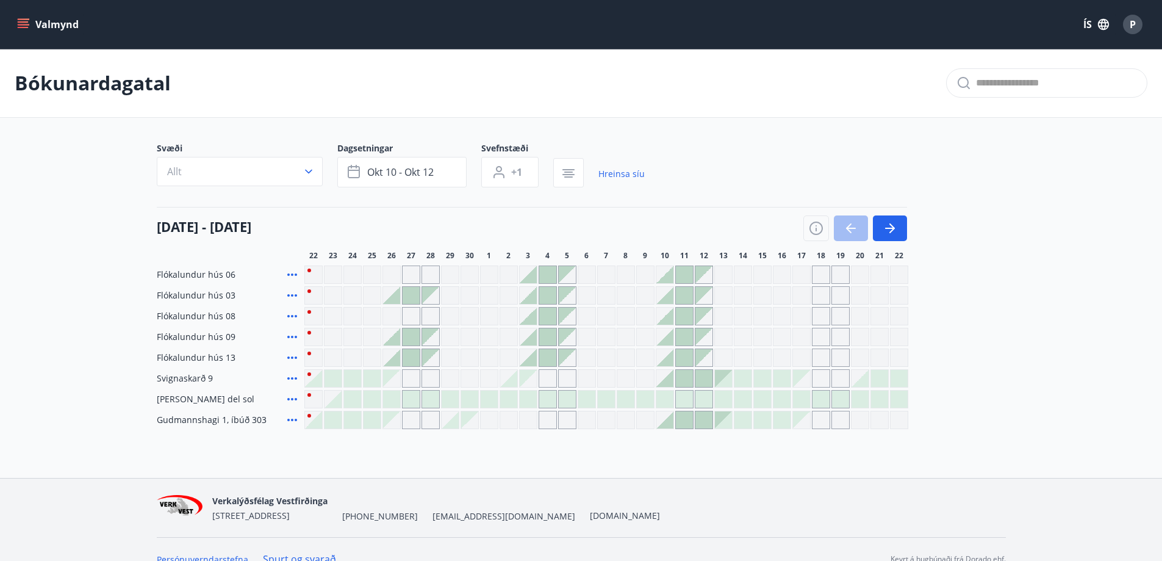
click at [680, 380] on div at bounding box center [684, 378] width 17 height 17
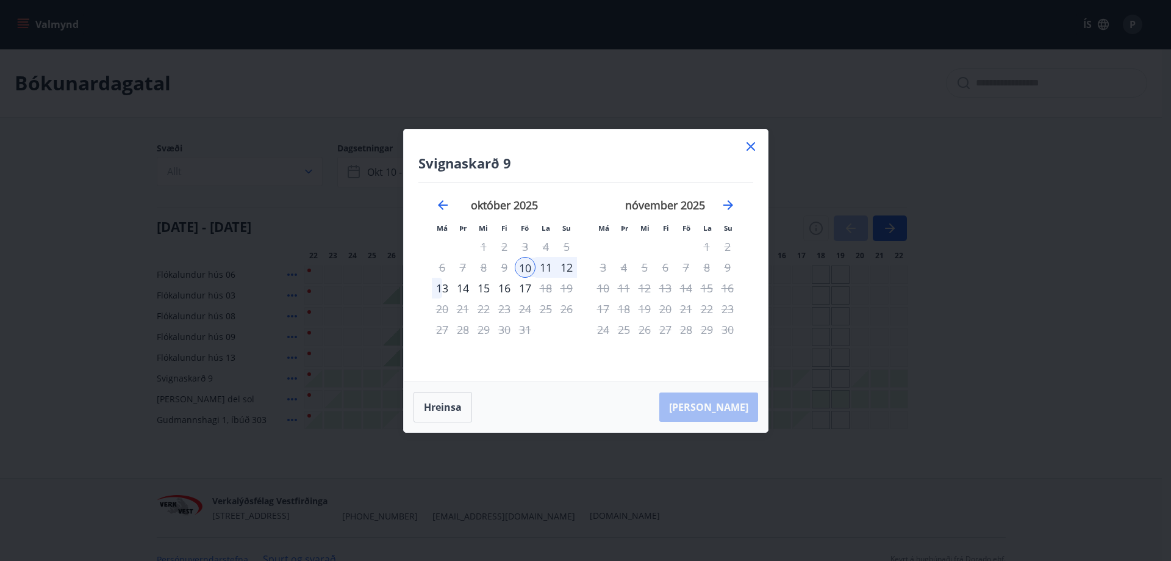
click at [744, 151] on icon at bounding box center [751, 146] width 15 height 15
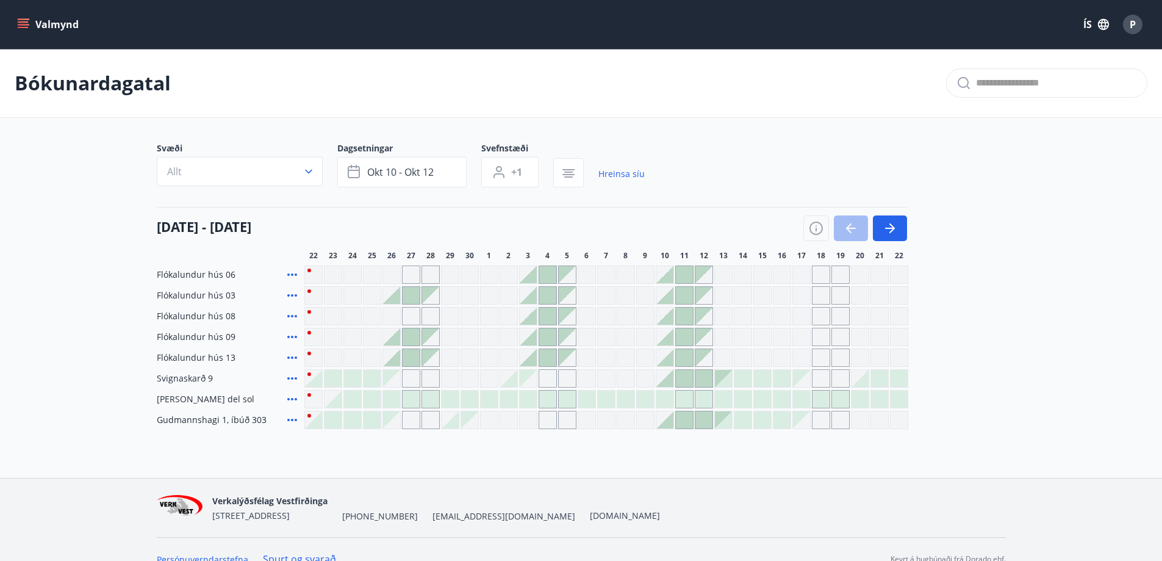
click at [752, 148] on div "Svæði Allt Dagsetningar okt 10 - okt 12 Svefnstæði +1 Hreinsa síu" at bounding box center [581, 167] width 849 height 50
click at [625, 372] on div "Gráir dagar eru ekki bókanlegir" at bounding box center [626, 378] width 18 height 18
click at [307, 175] on icon "button" at bounding box center [309, 171] width 12 height 12
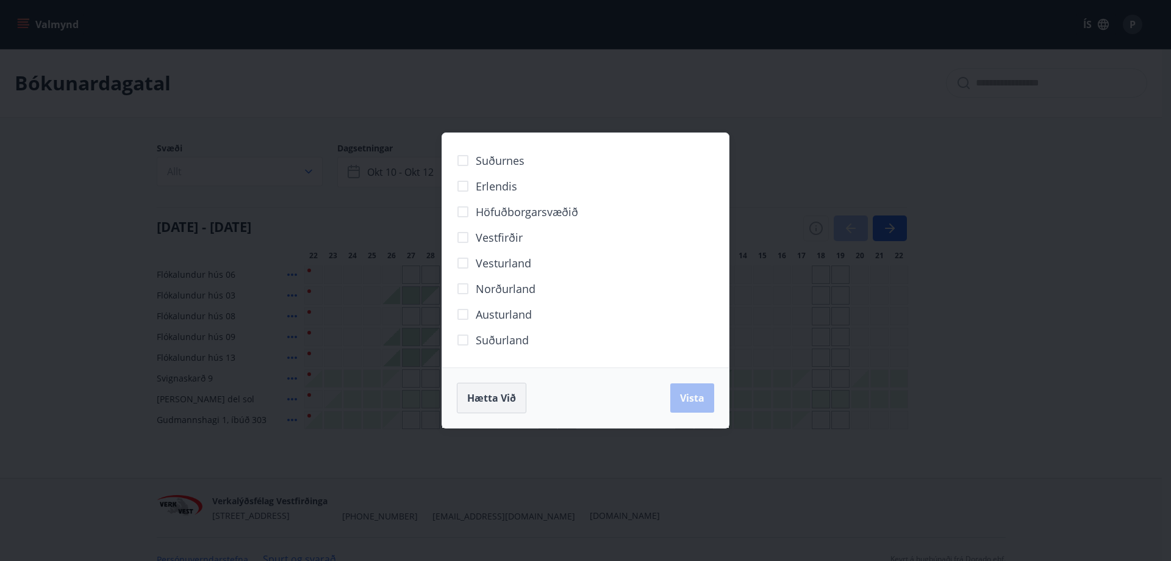
click at [473, 396] on span "Hætta við" at bounding box center [491, 397] width 49 height 13
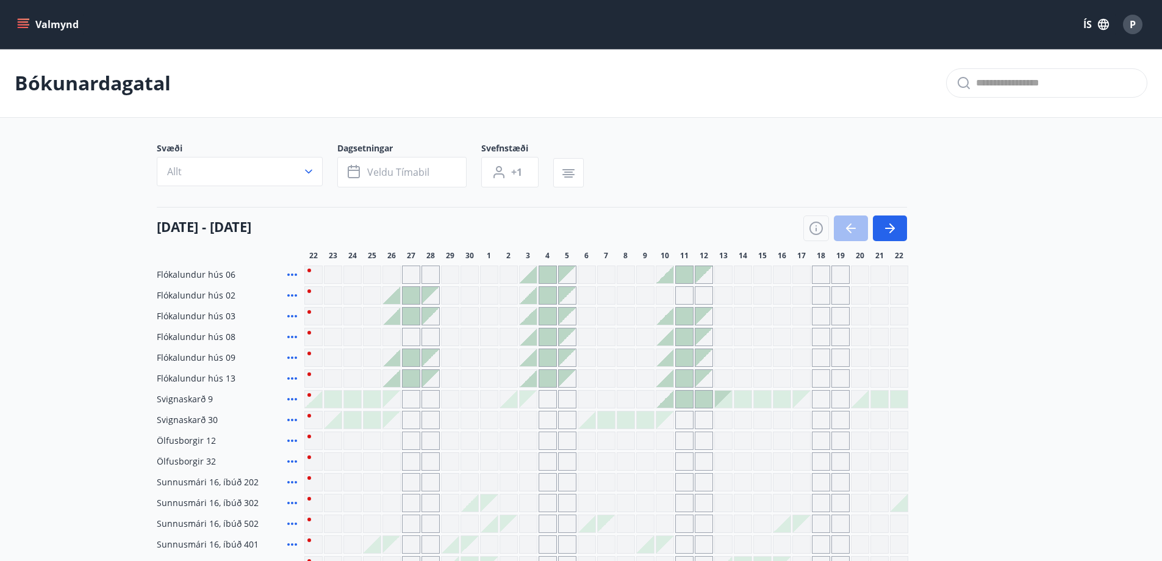
scroll to position [248, 0]
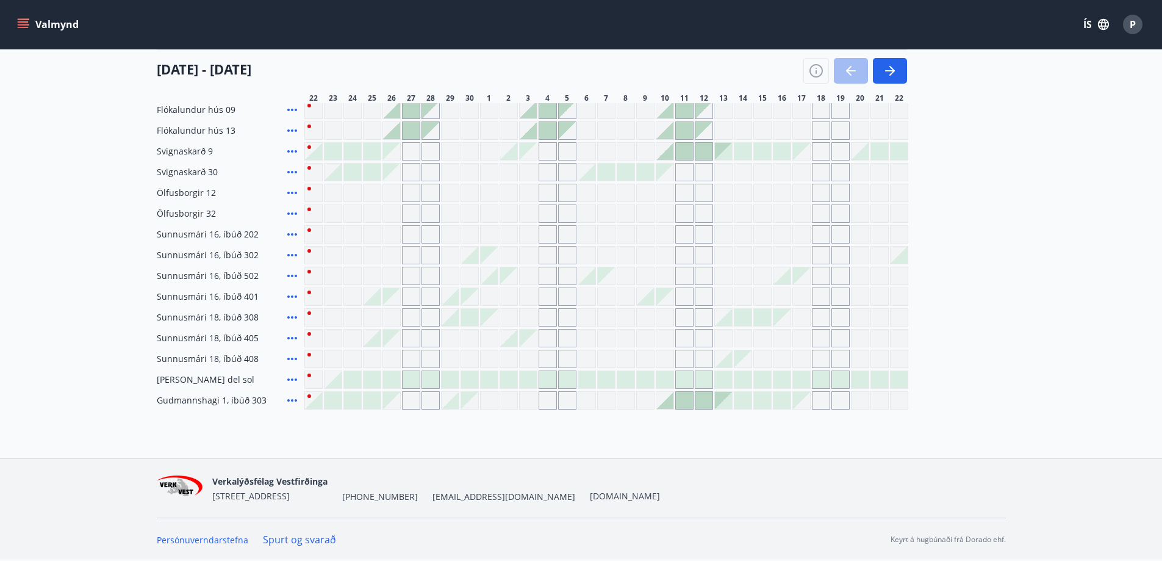
drag, startPoint x: 512, startPoint y: 343, endPoint x: 557, endPoint y: 254, distance: 100.1
click at [512, 342] on div at bounding box center [508, 337] width 17 height 17
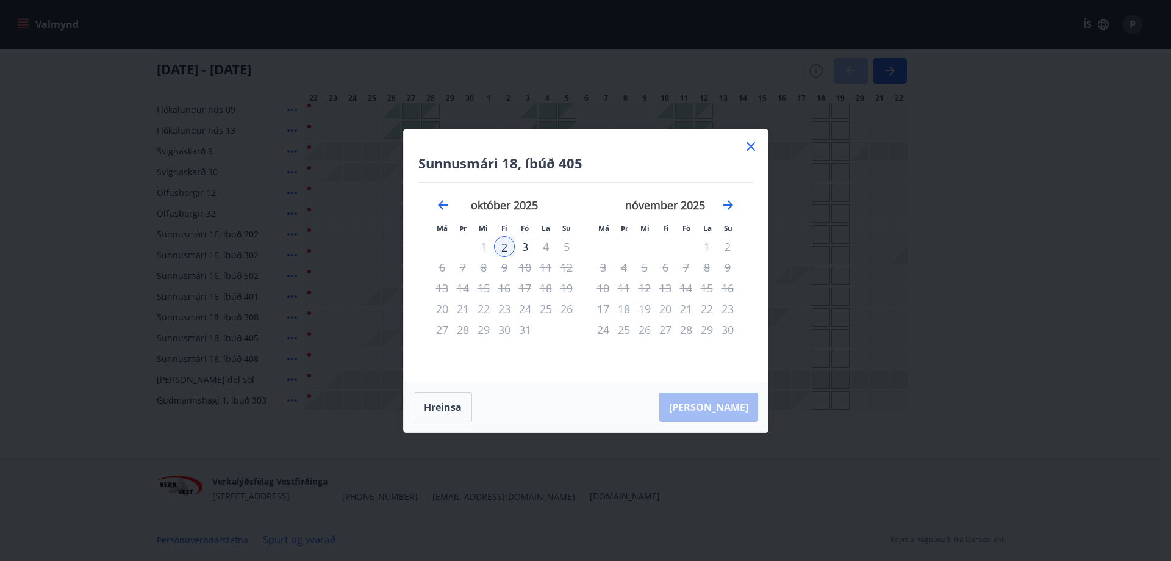
click at [753, 143] on icon at bounding box center [751, 146] width 15 height 15
click at [746, 146] on div at bounding box center [742, 151] width 17 height 17
click at [747, 145] on div at bounding box center [742, 151] width 17 height 17
click at [751, 146] on div at bounding box center [742, 151] width 17 height 17
click at [458, 407] on div at bounding box center [450, 400] width 17 height 17
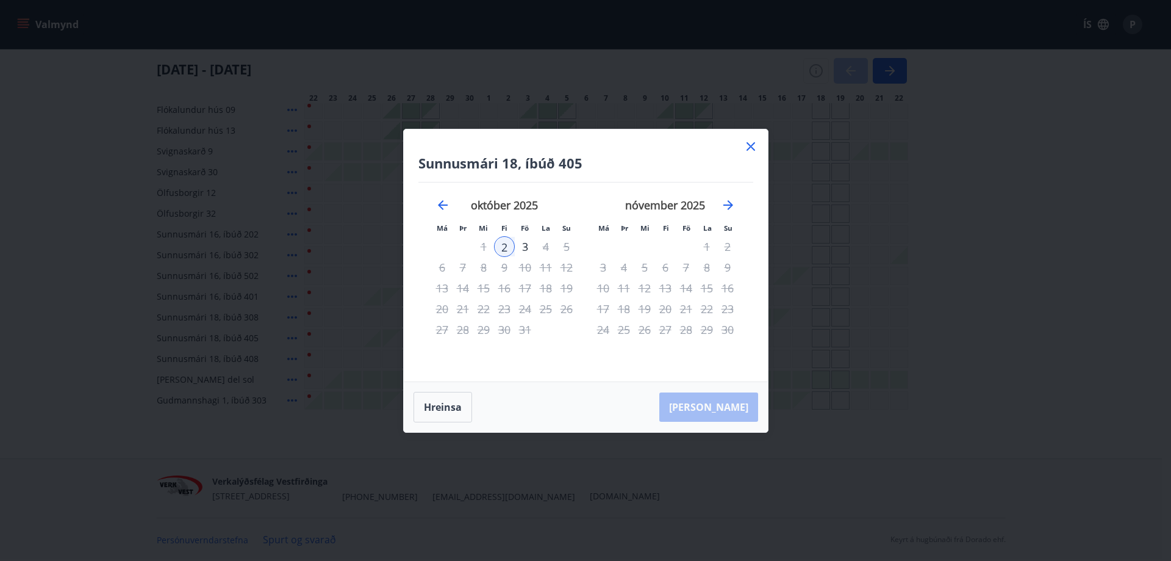
click at [754, 146] on div at bounding box center [762, 151] width 17 height 17
click at [1005, 198] on div "Flókalundur hús 06 Flókalundur hús 02 Flókalundur hús 03 Flókalundur hús 08 Fló…" at bounding box center [581, 214] width 849 height 392
click at [748, 146] on icon at bounding box center [751, 146] width 15 height 15
